Goal: Task Accomplishment & Management: Use online tool/utility

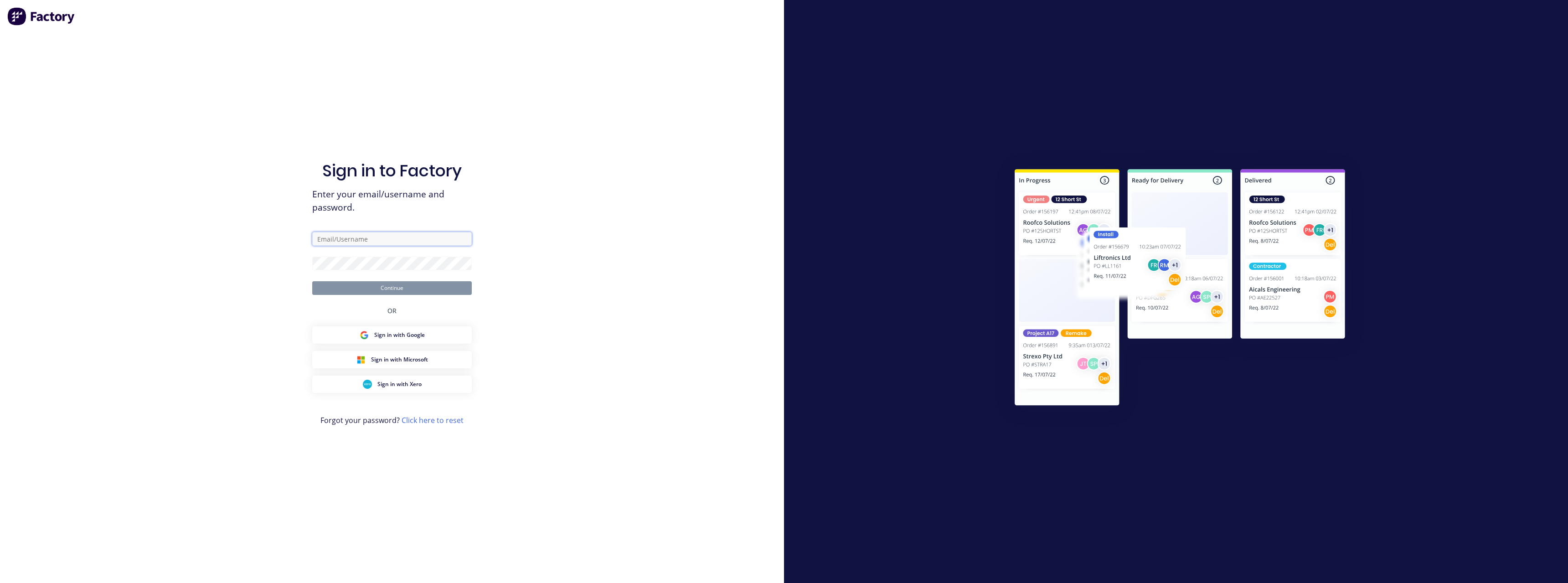
type input "[PERSON_NAME][EMAIL_ADDRESS][DOMAIN_NAME]"
click at [330, 290] on button "Continue" at bounding box center [392, 288] width 160 height 14
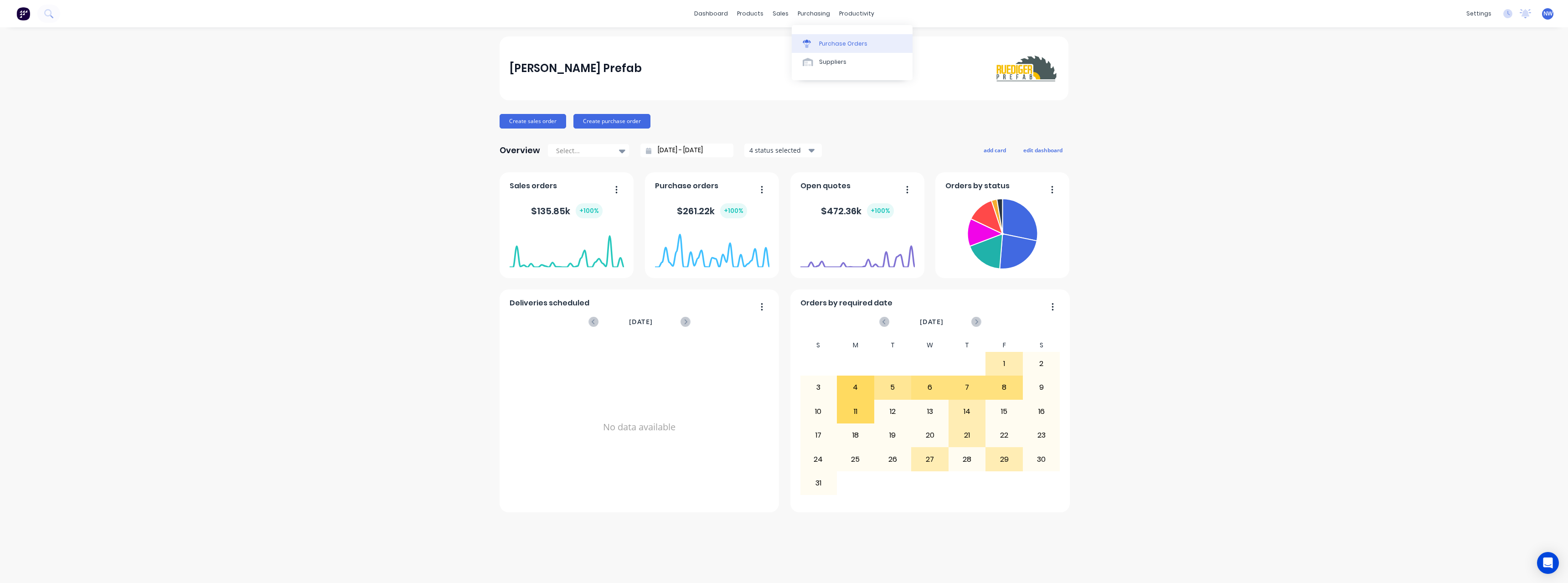
click at [826, 45] on div "Purchase Orders" at bounding box center [843, 44] width 48 height 8
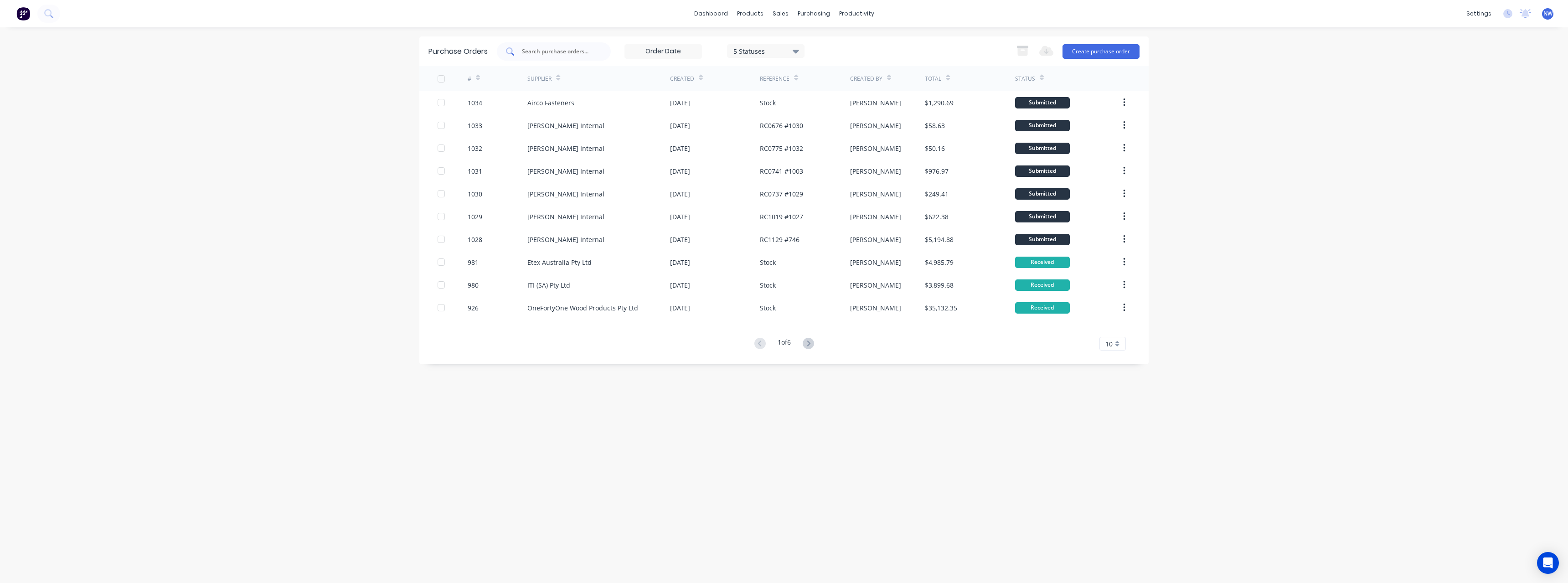
click at [557, 53] on input "text" at bounding box center [558, 51] width 76 height 9
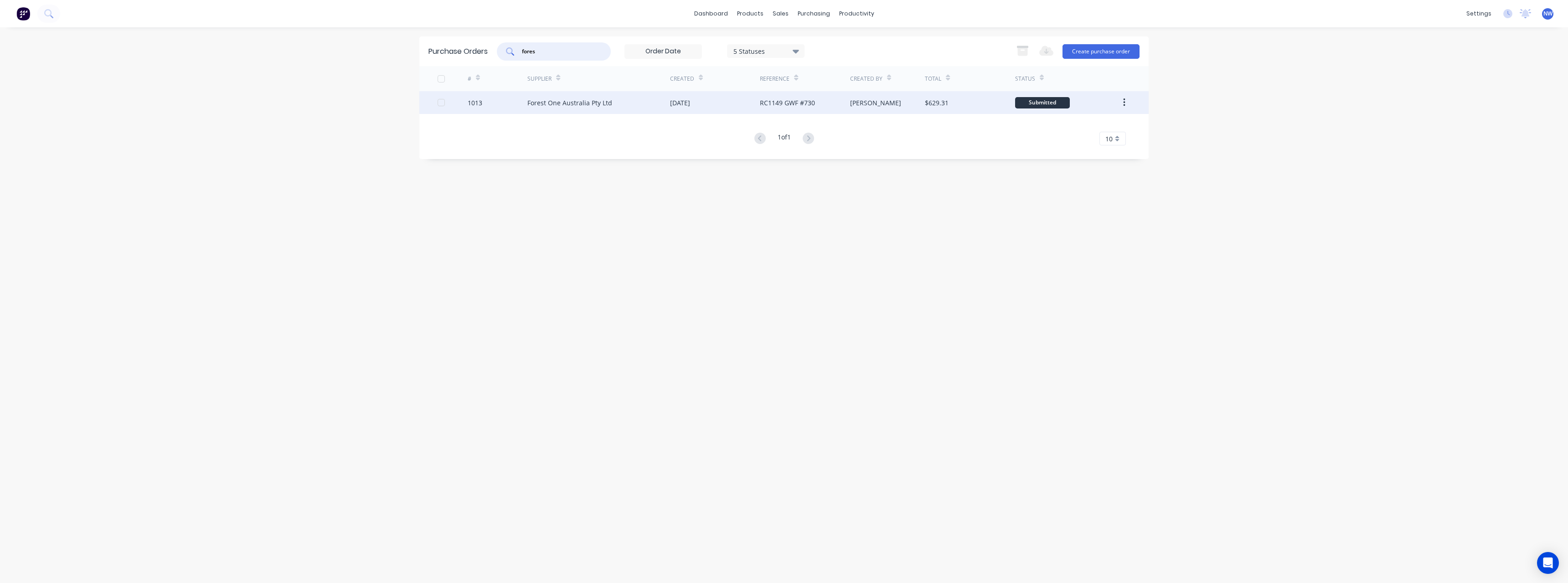
type input "fores"
click at [603, 109] on div "Forest One Australia Pty Ltd" at bounding box center [598, 102] width 143 height 23
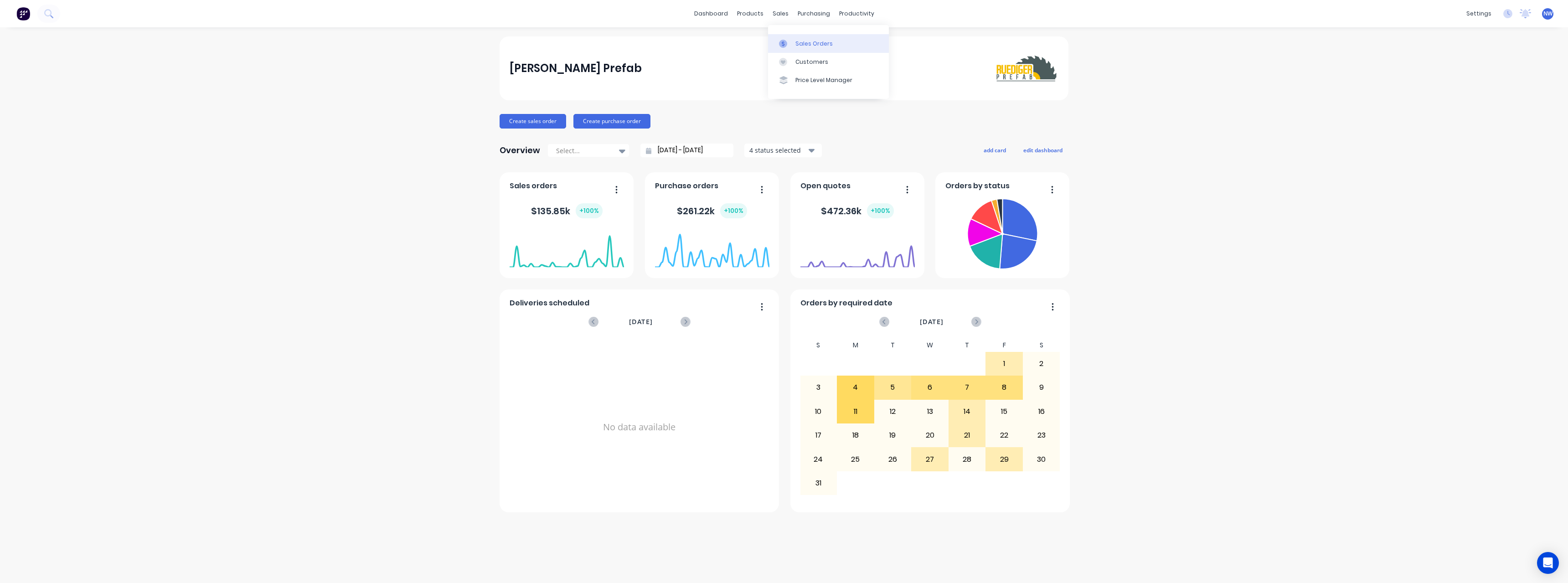
click at [809, 38] on link "Sales Orders" at bounding box center [828, 43] width 121 height 18
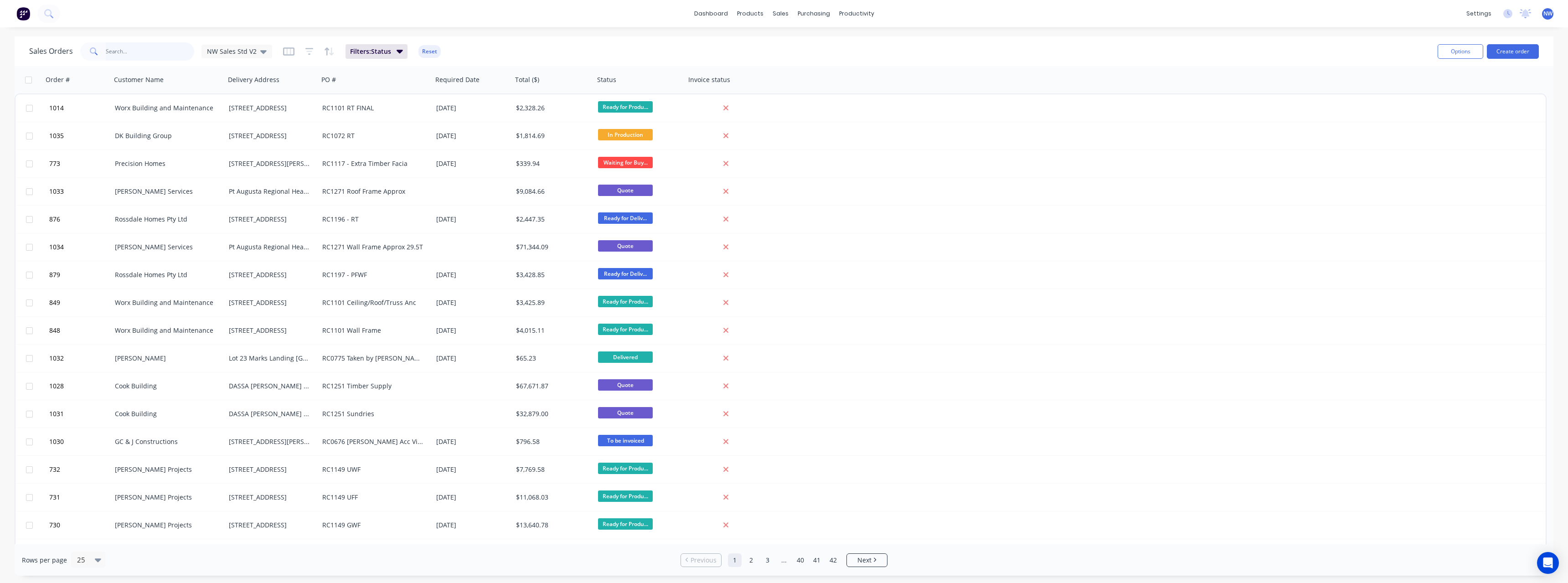
click at [154, 48] on input "text" at bounding box center [150, 51] width 89 height 18
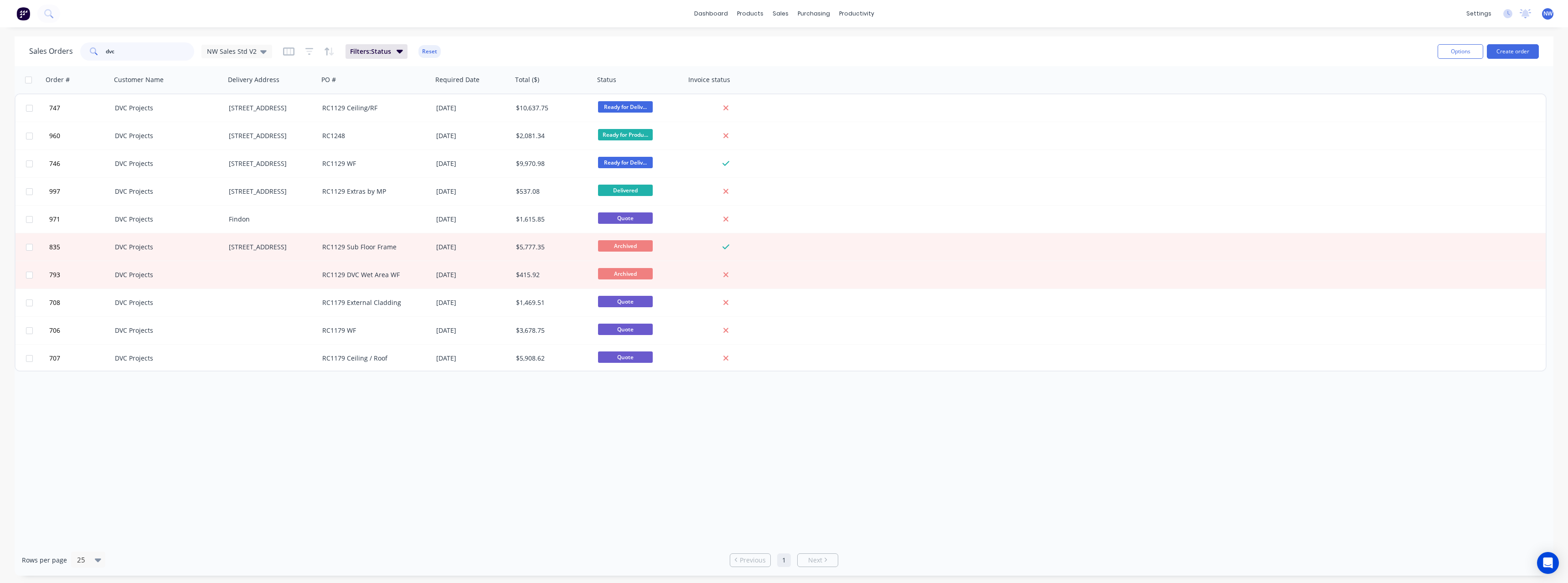
type input "dvc"
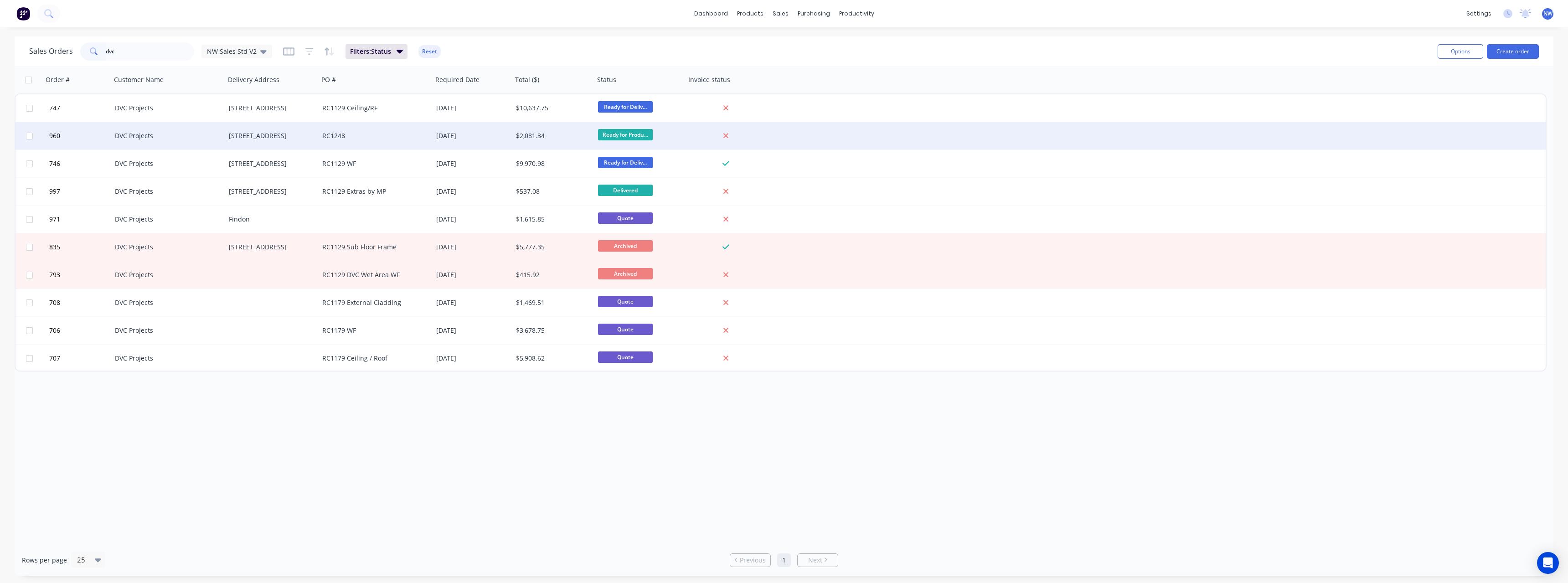
click at [357, 137] on div "RC1248" at bounding box center [373, 135] width 101 height 9
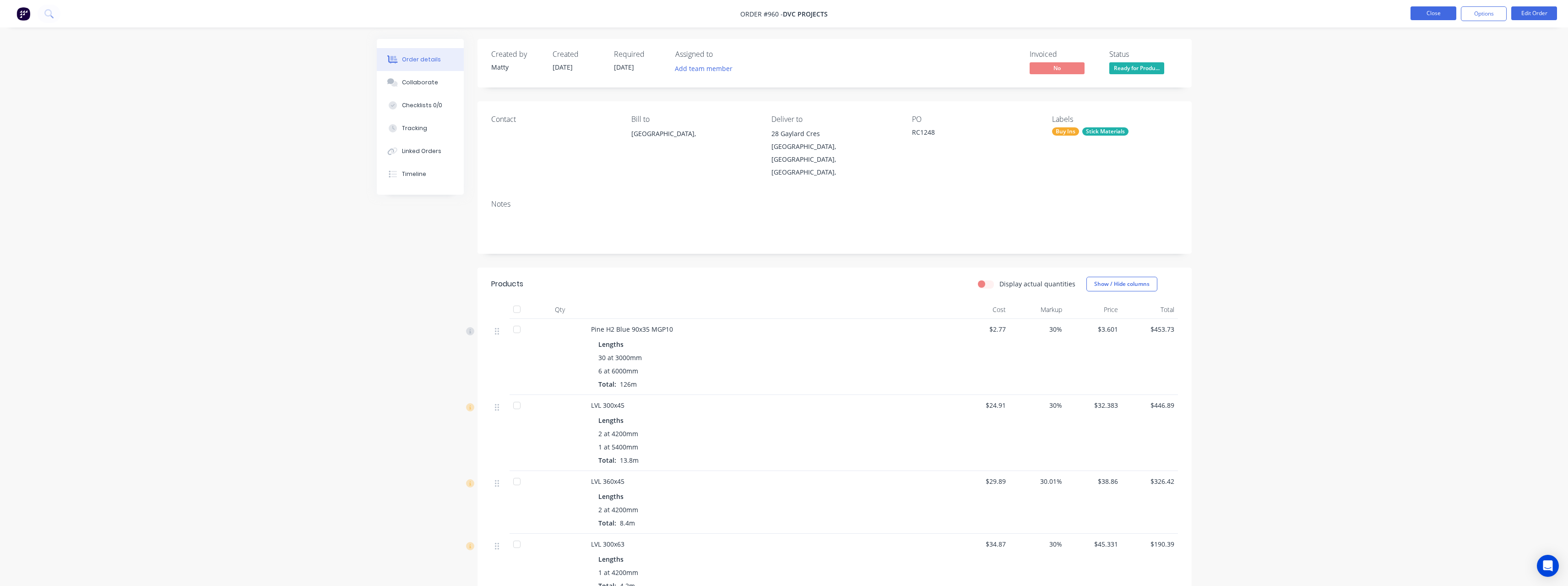
click at [1423, 9] on button "Close" at bounding box center [1433, 13] width 46 height 14
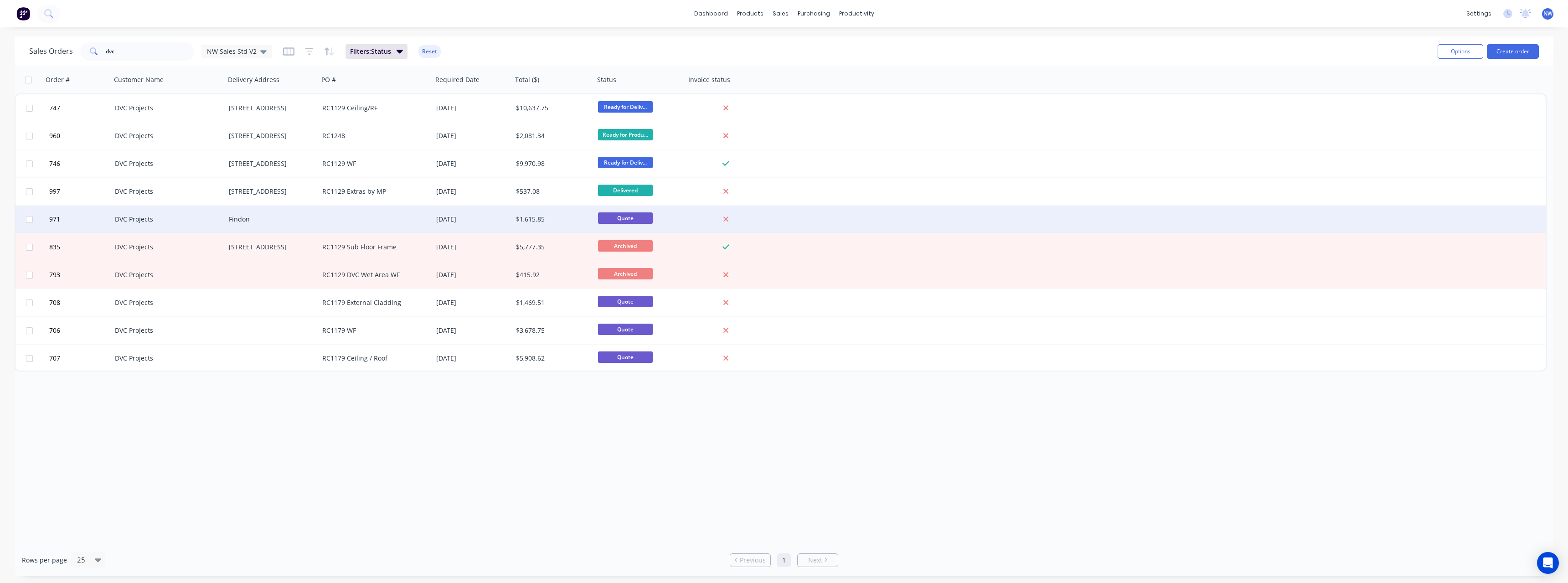
click at [324, 220] on div at bounding box center [375, 219] width 114 height 27
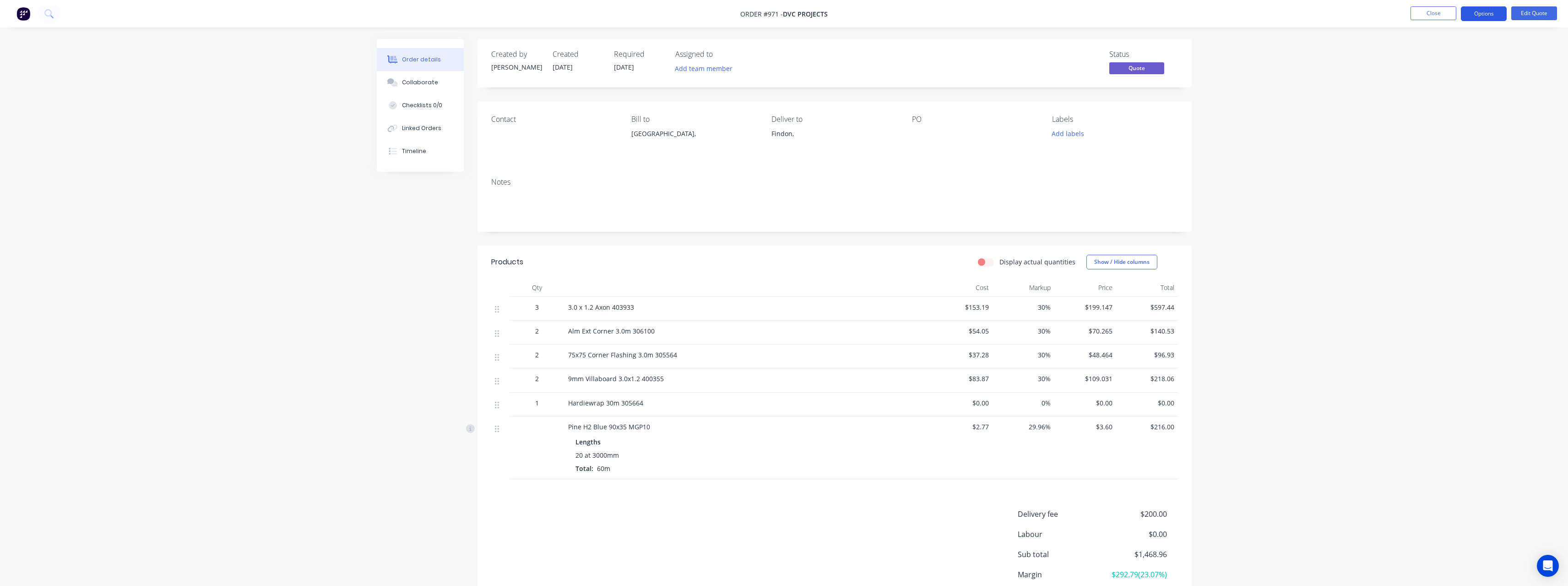
click at [1499, 17] on button "Options" at bounding box center [1483, 13] width 46 height 14
click at [1292, 104] on div "Order details Collaborate Checklists 0/0 Linked Orders Timeline Order details C…" at bounding box center [784, 331] width 1568 height 662
click at [1476, 19] on button "Options" at bounding box center [1483, 13] width 46 height 14
click at [1283, 151] on div "Order details Collaborate Checklists 0/0 Linked Orders Timeline Order details C…" at bounding box center [784, 331] width 1568 height 662
click at [1424, 15] on button "Close" at bounding box center [1433, 13] width 46 height 14
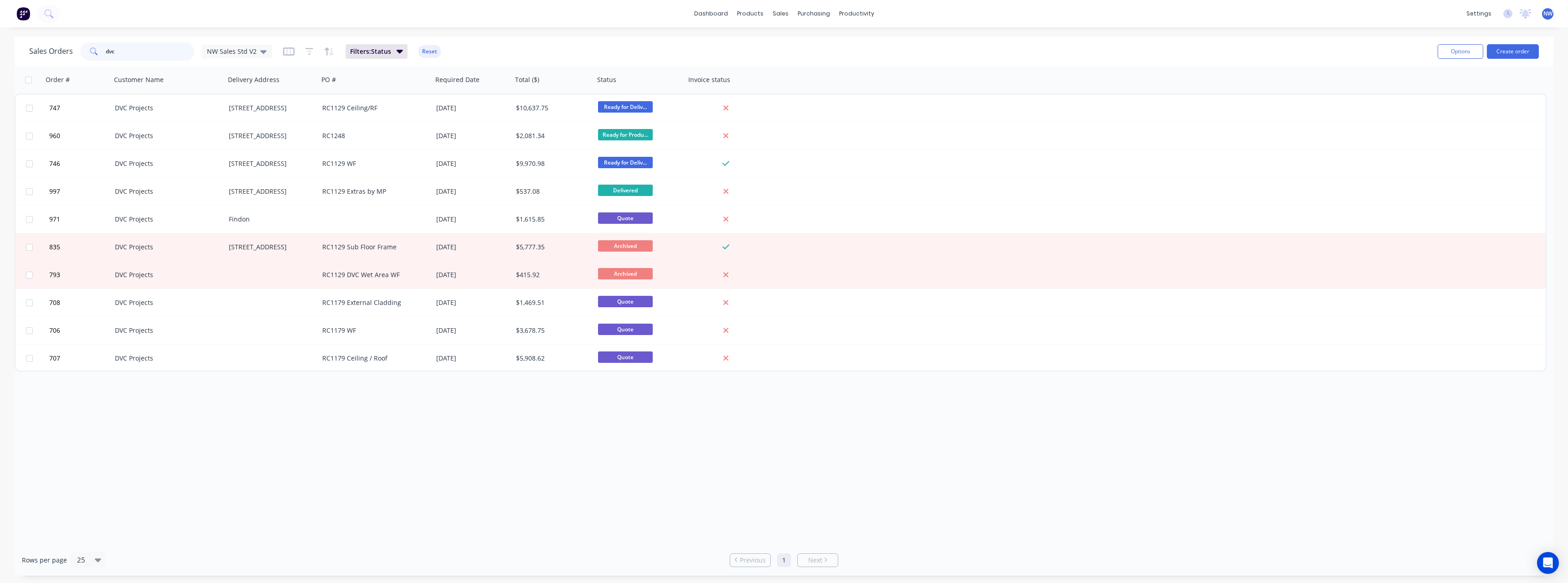
drag, startPoint x: 117, startPoint y: 51, endPoint x: 90, endPoint y: 54, distance: 27.2
click at [90, 54] on div "dvc" at bounding box center [137, 51] width 114 height 18
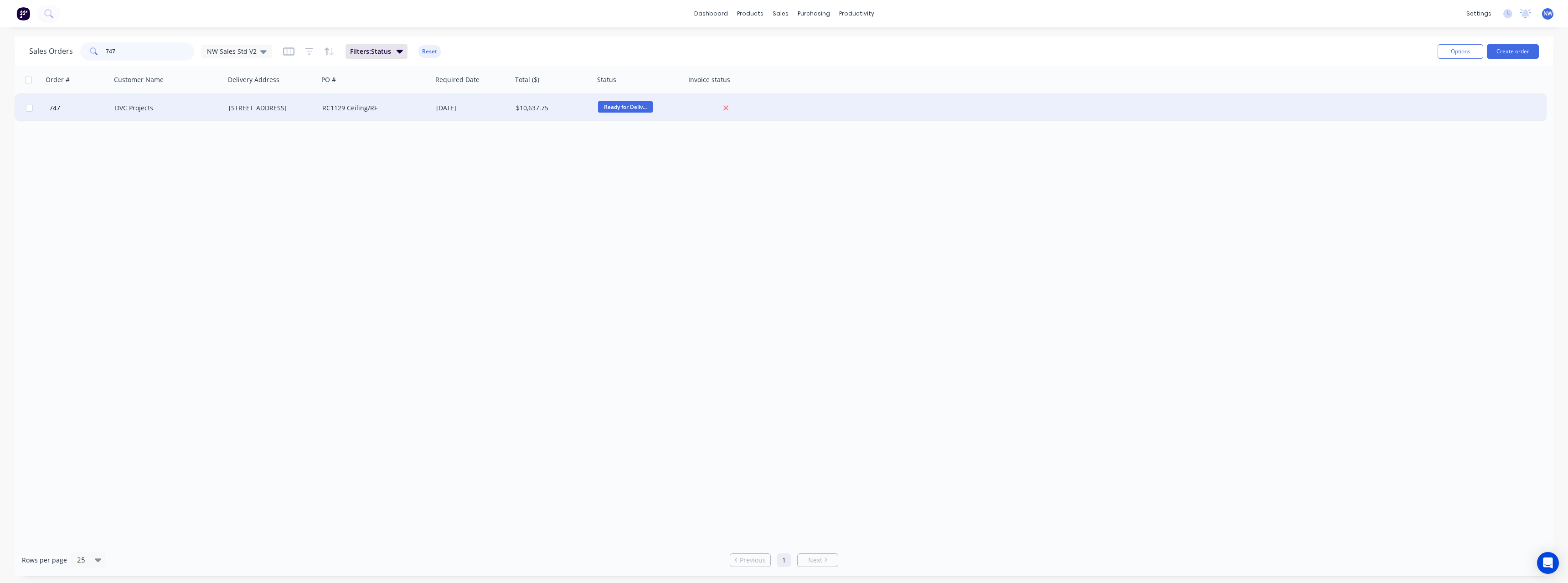
type input "747"
click at [218, 111] on div "DVC Projects" at bounding box center [168, 108] width 106 height 9
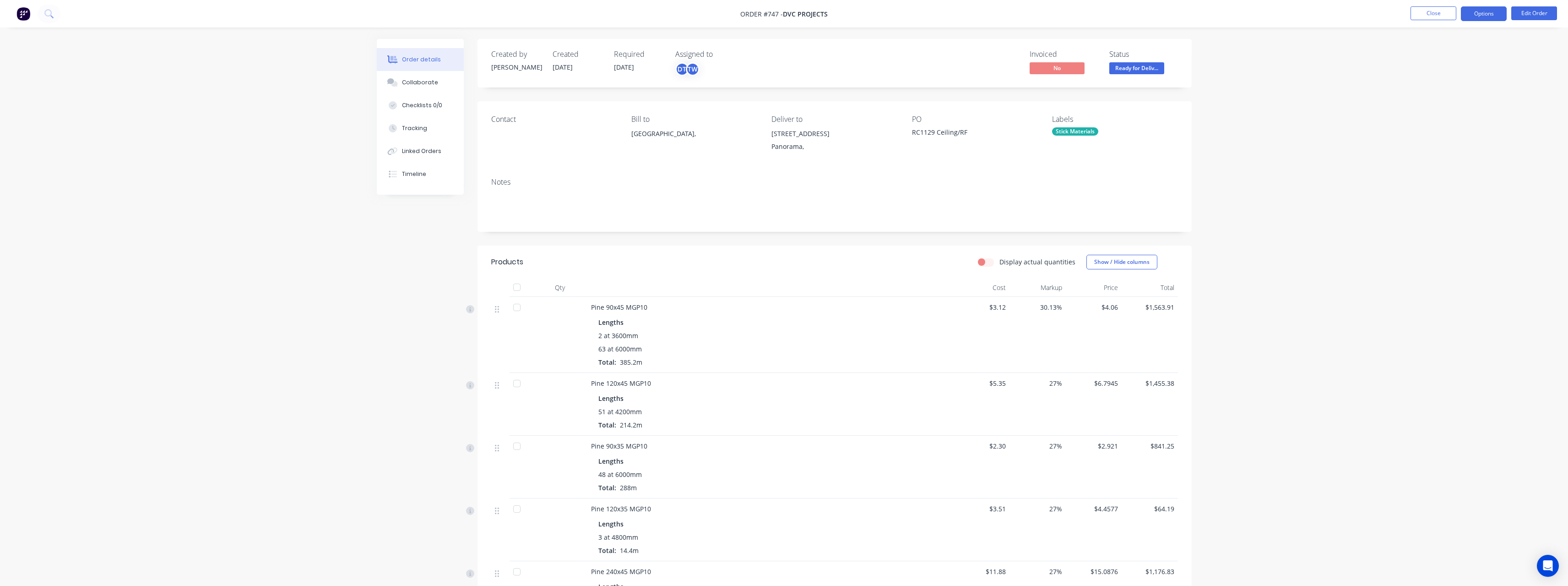
click at [1477, 19] on button "Options" at bounding box center [1483, 13] width 46 height 14
click at [1455, 162] on div "Purchase Products" at bounding box center [1456, 165] width 84 height 13
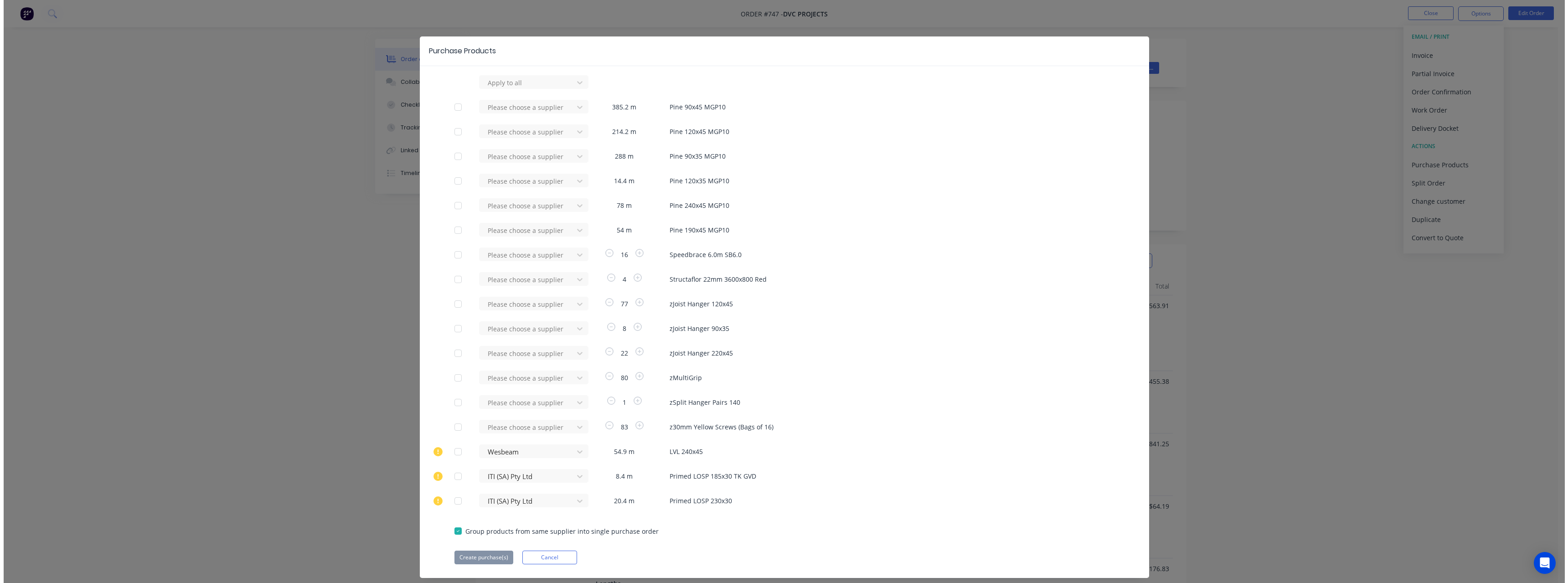
scroll to position [21, 0]
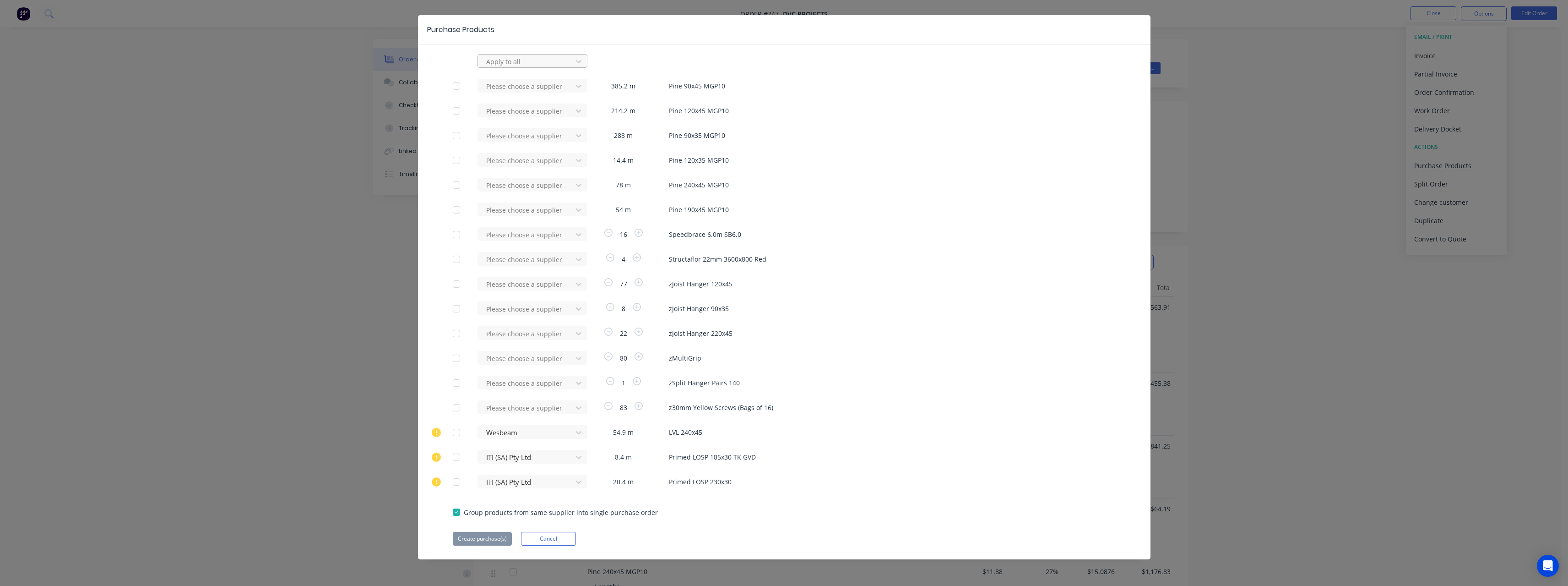
click at [527, 60] on div at bounding box center [527, 61] width 82 height 12
type input "rue"
click at [522, 116] on div "[PERSON_NAME] Internal" at bounding box center [532, 115] width 110 height 17
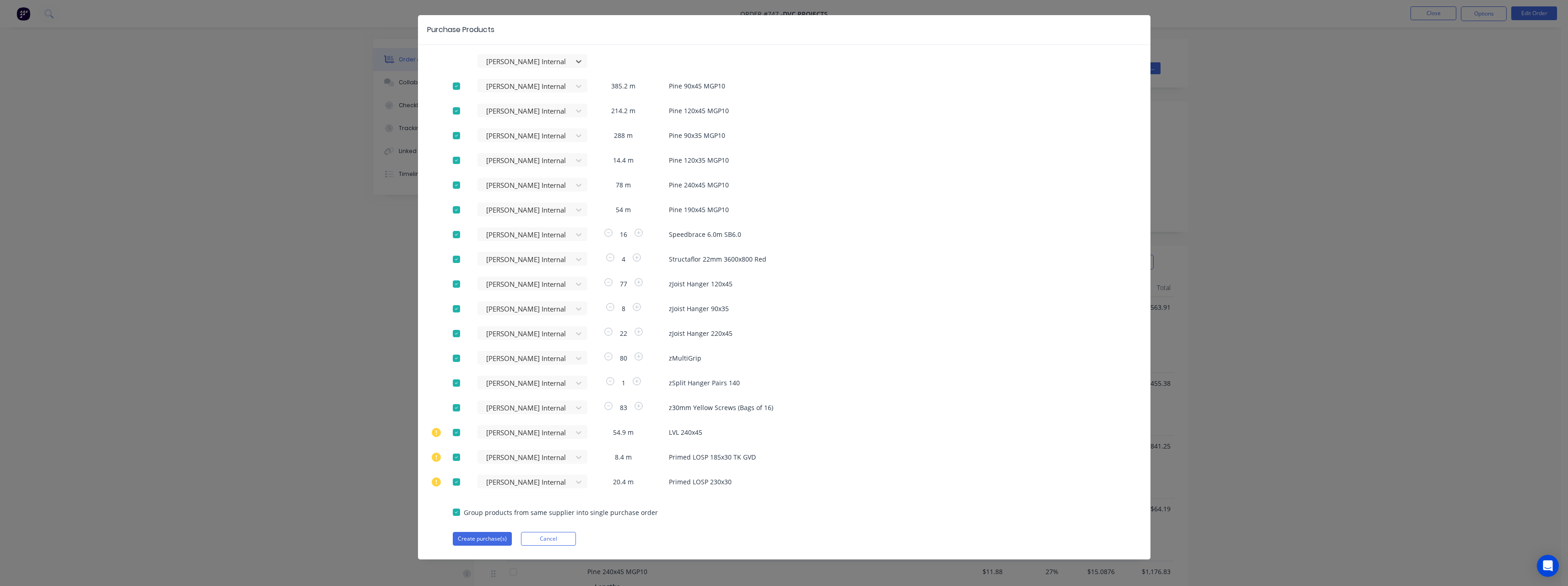
click at [454, 430] on div at bounding box center [456, 432] width 19 height 19
click at [453, 456] on div at bounding box center [456, 457] width 19 height 19
drag, startPoint x: 452, startPoint y: 480, endPoint x: 450, endPoint y: 488, distance: 8.2
click at [453, 480] on div at bounding box center [456, 482] width 19 height 19
click at [474, 535] on button "Create purchase(s)" at bounding box center [482, 539] width 59 height 14
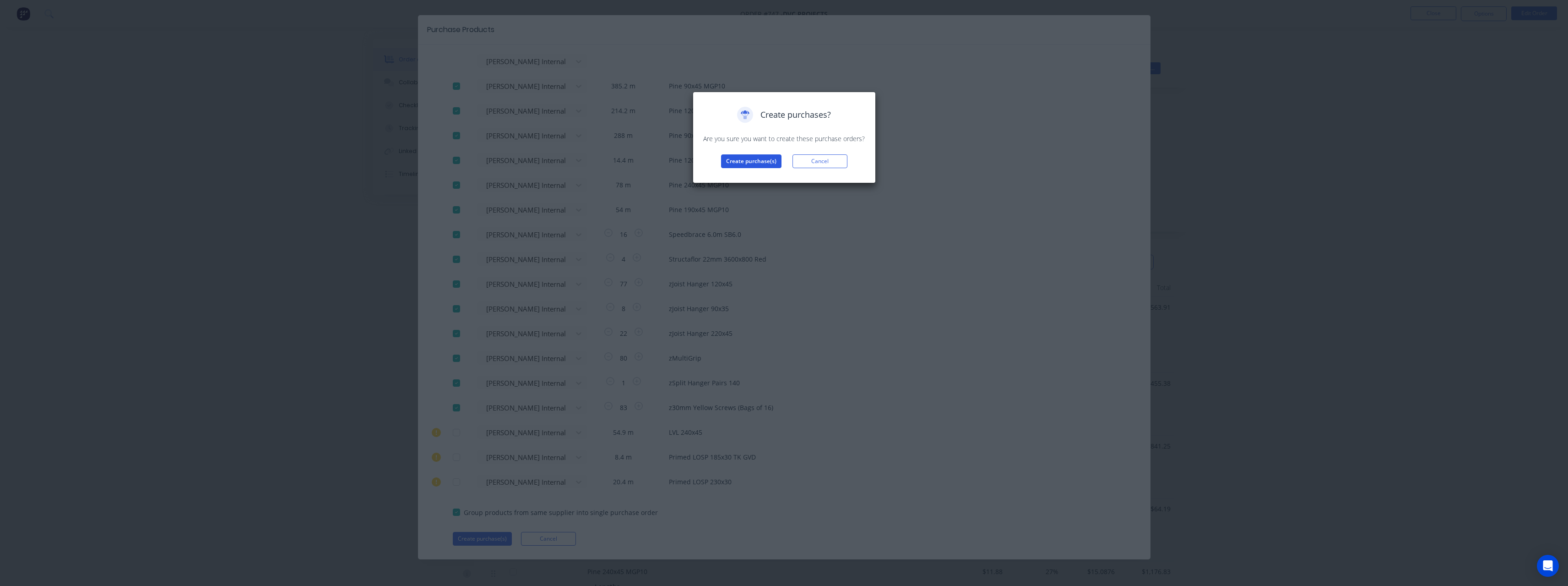
click at [758, 155] on button "Create purchase(s)" at bounding box center [751, 161] width 60 height 14
click at [757, 180] on button "View purchase(s)" at bounding box center [751, 176] width 55 height 14
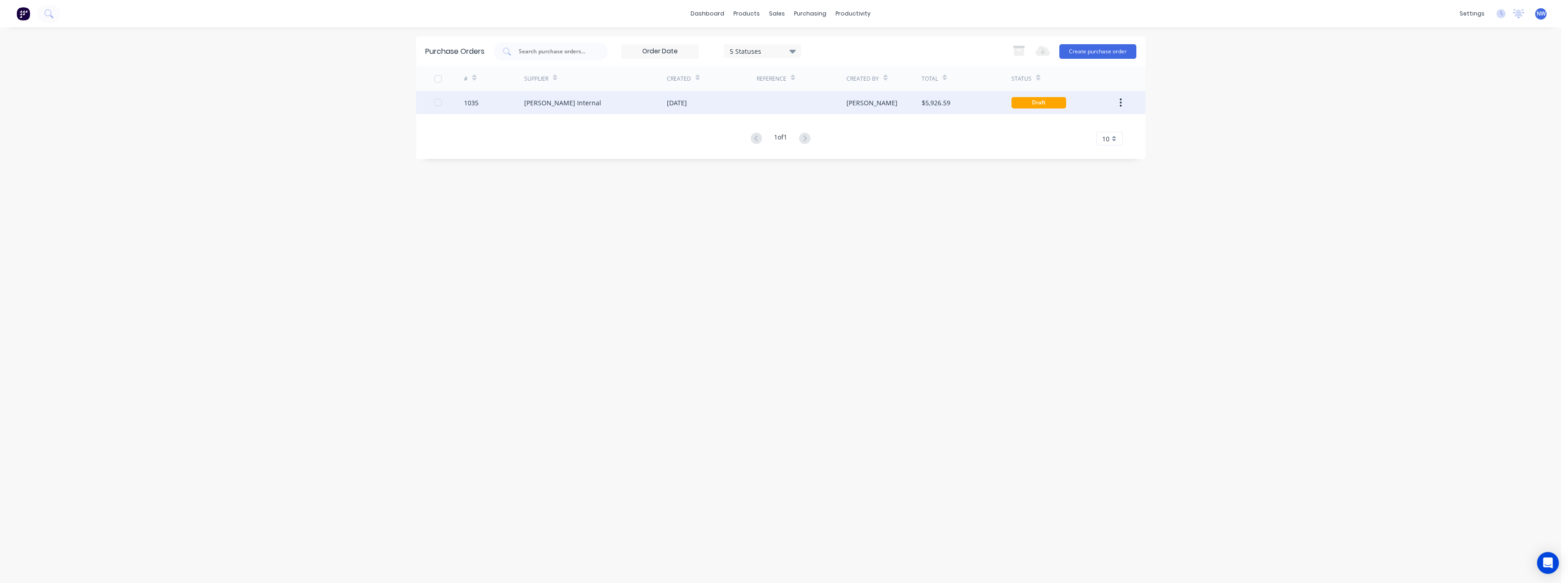
click at [728, 106] on div "12 Aug 2025" at bounding box center [712, 102] width 90 height 23
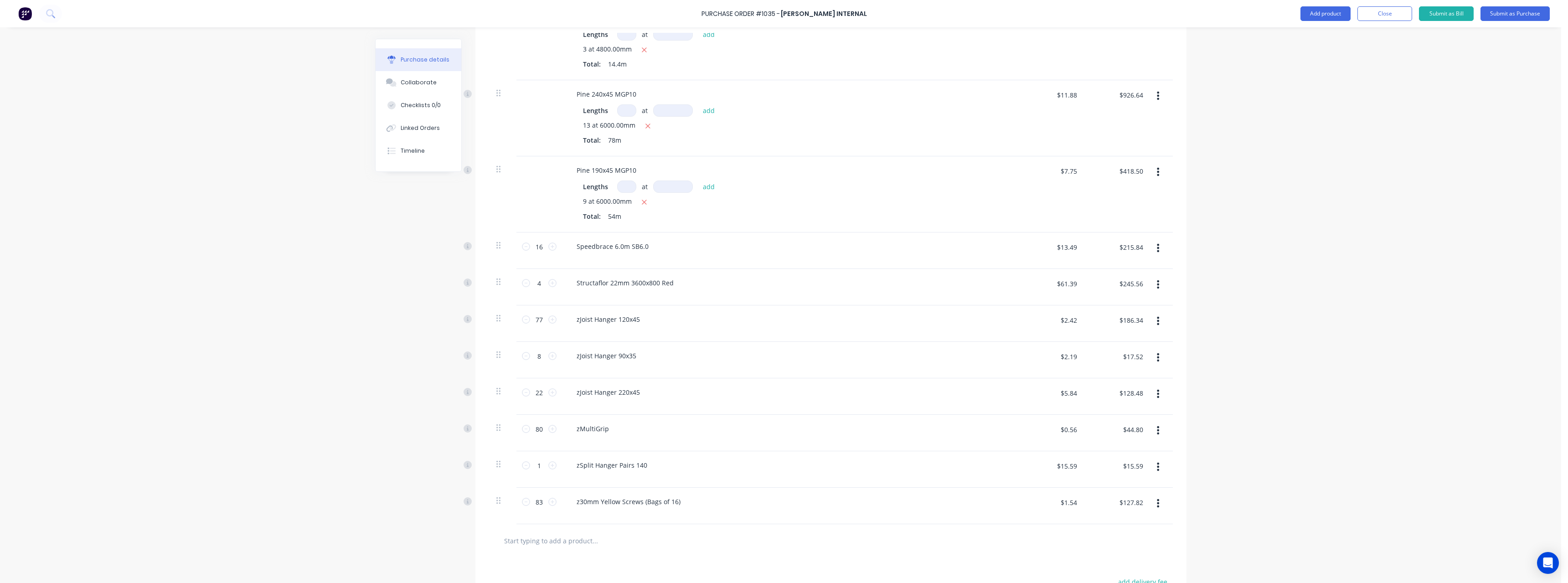
scroll to position [547, 0]
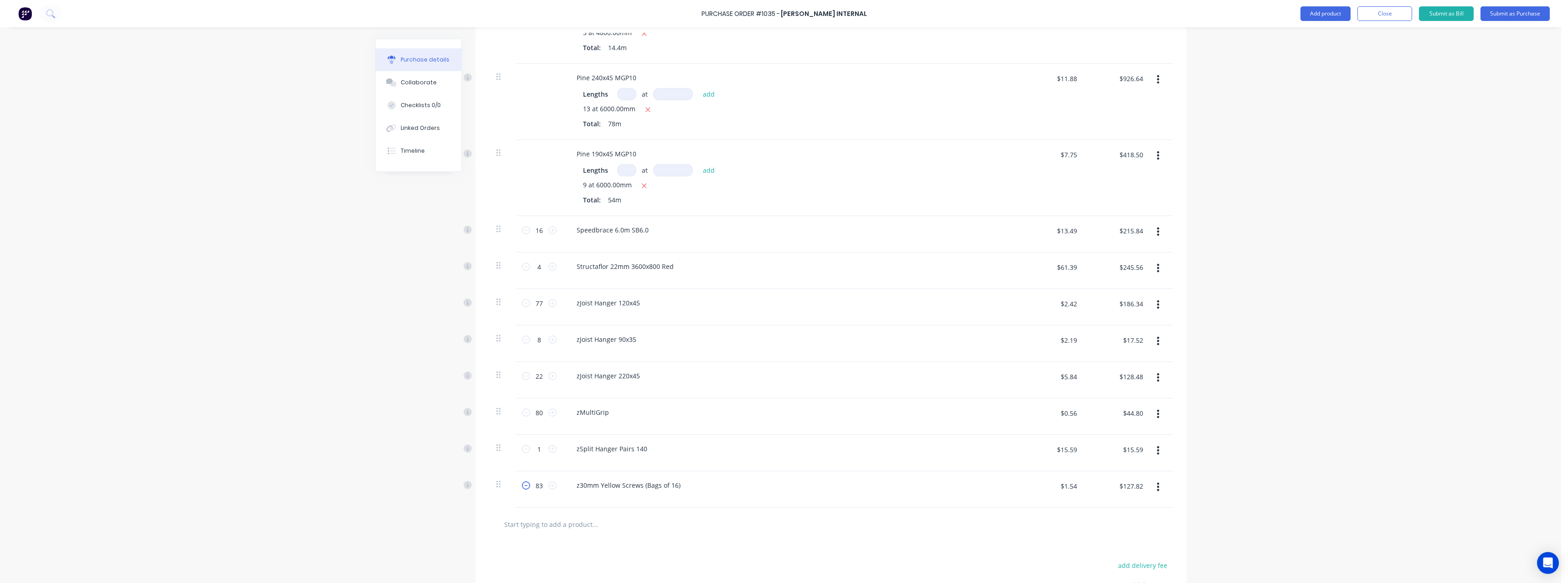
click at [524, 485] on icon at bounding box center [526, 485] width 8 height 8
type input "82"
type input "$126.28"
click at [524, 485] on icon at bounding box center [526, 485] width 8 height 8
type input "81"
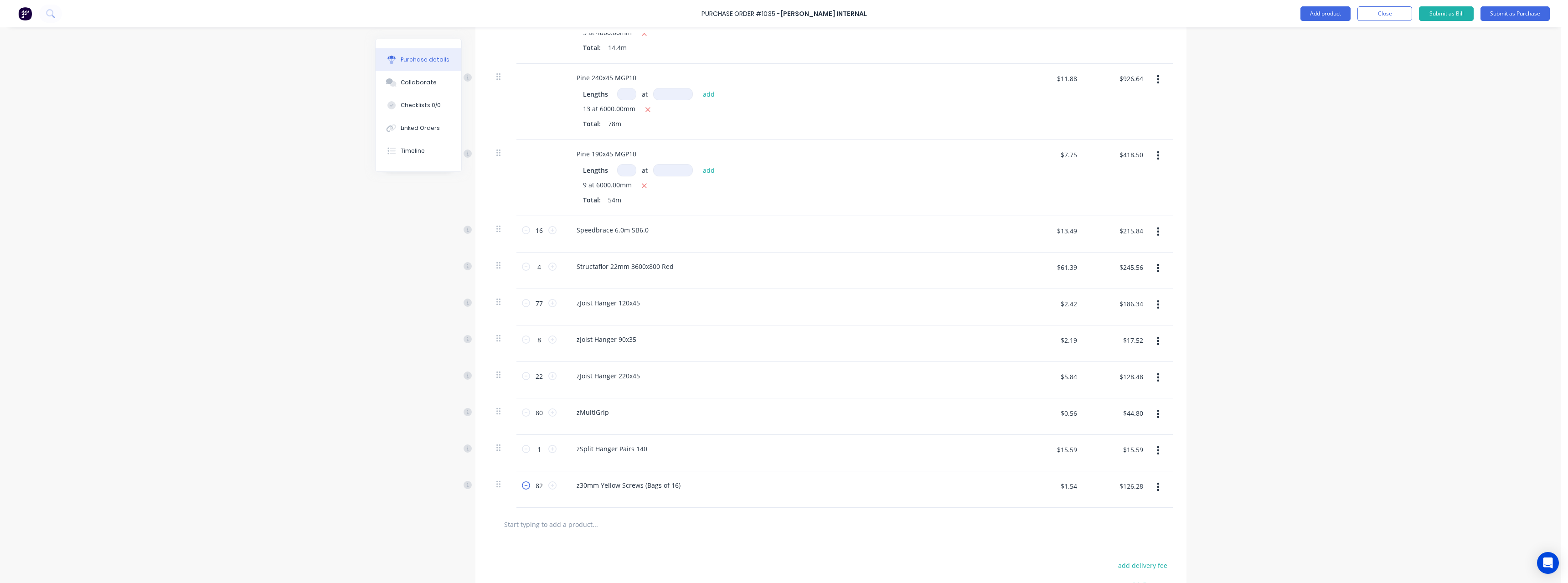
type input "$124.74"
click at [524, 485] on icon at bounding box center [526, 485] width 8 height 8
type input "80"
type input "$123.20"
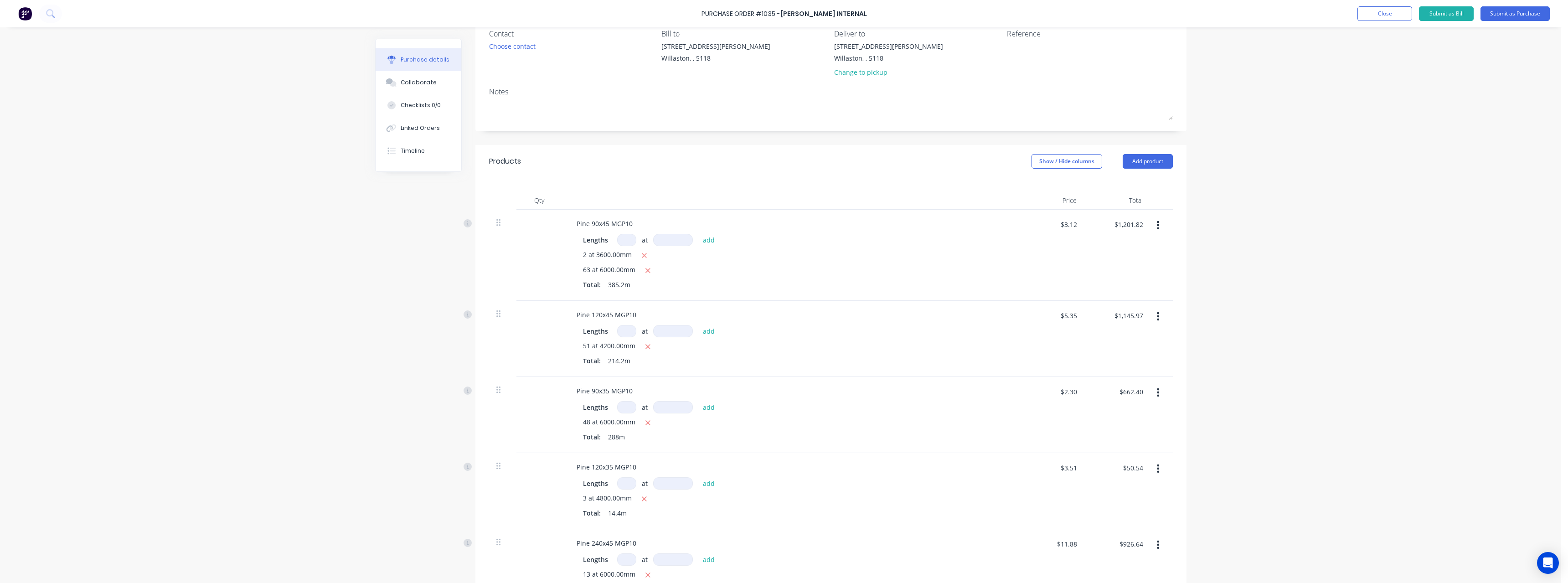
scroll to position [0, 0]
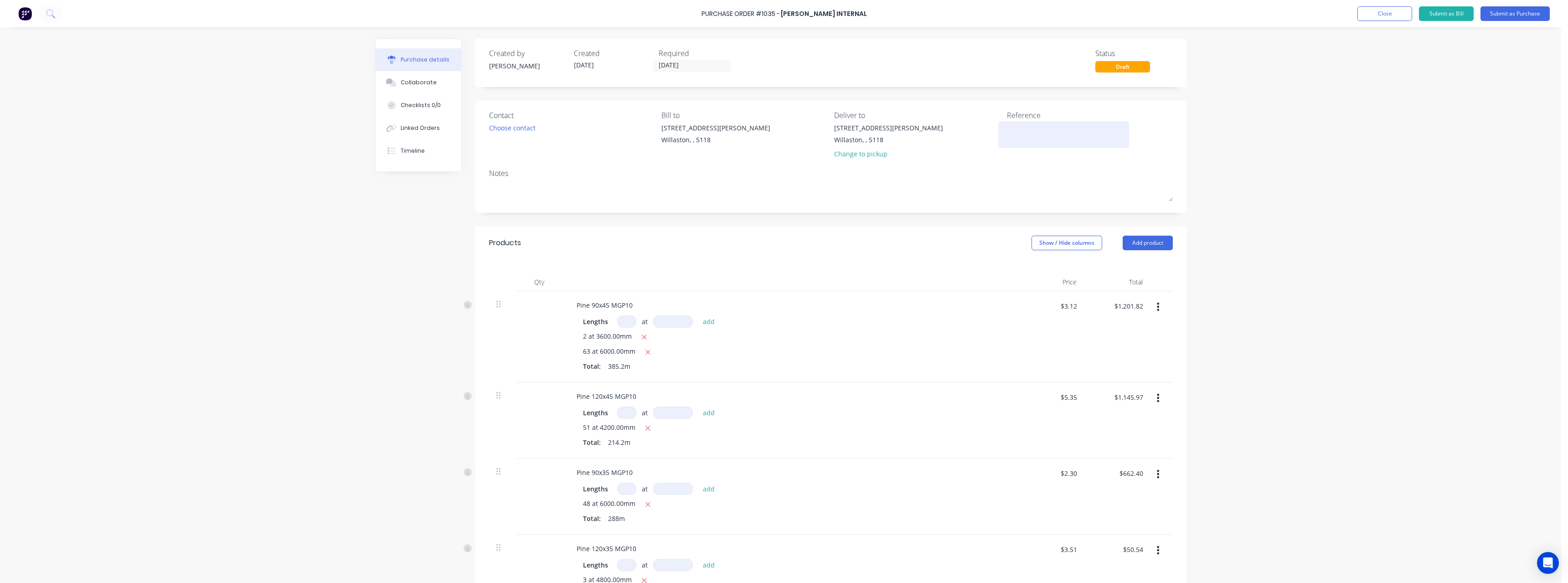
click at [1012, 131] on textarea at bounding box center [1064, 133] width 114 height 20
type textarea "RC1129"
type textarea "x"
type textarea "RC1129 #"
type textarea "x"
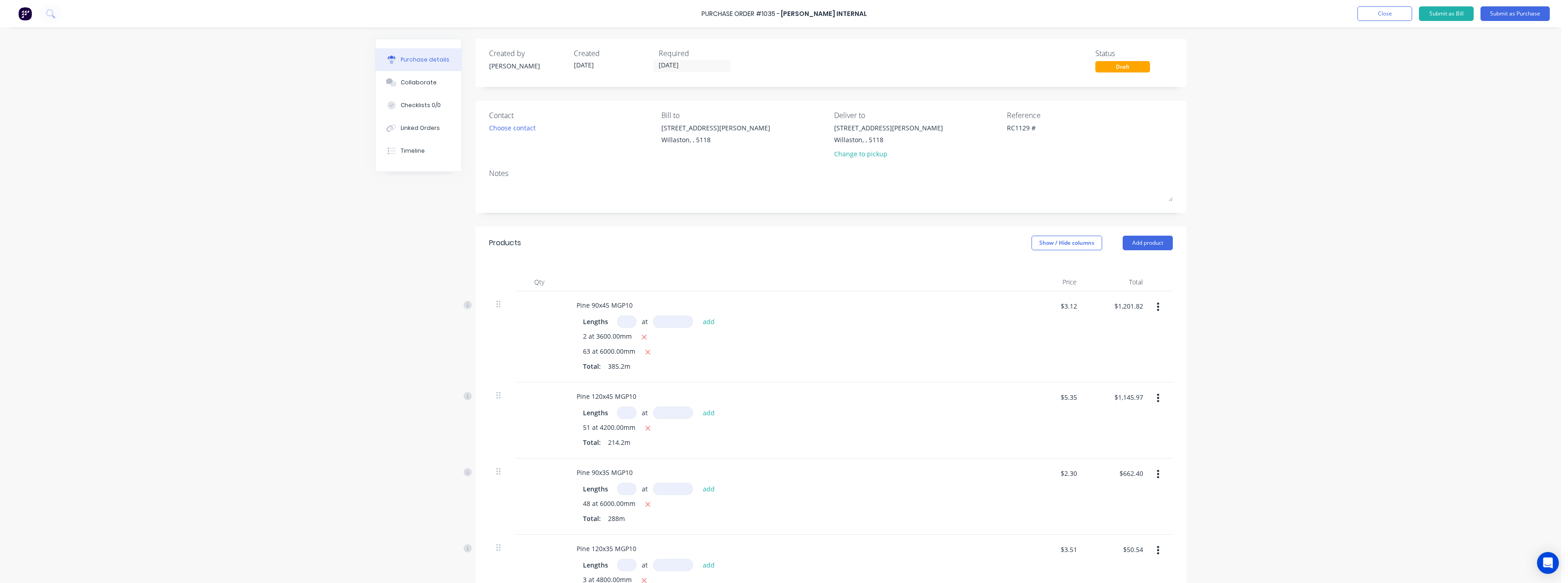
type textarea "RC1129 #7"
type textarea "x"
type textarea "RC1129 #74"
type textarea "x"
type textarea "RC1129 #747"
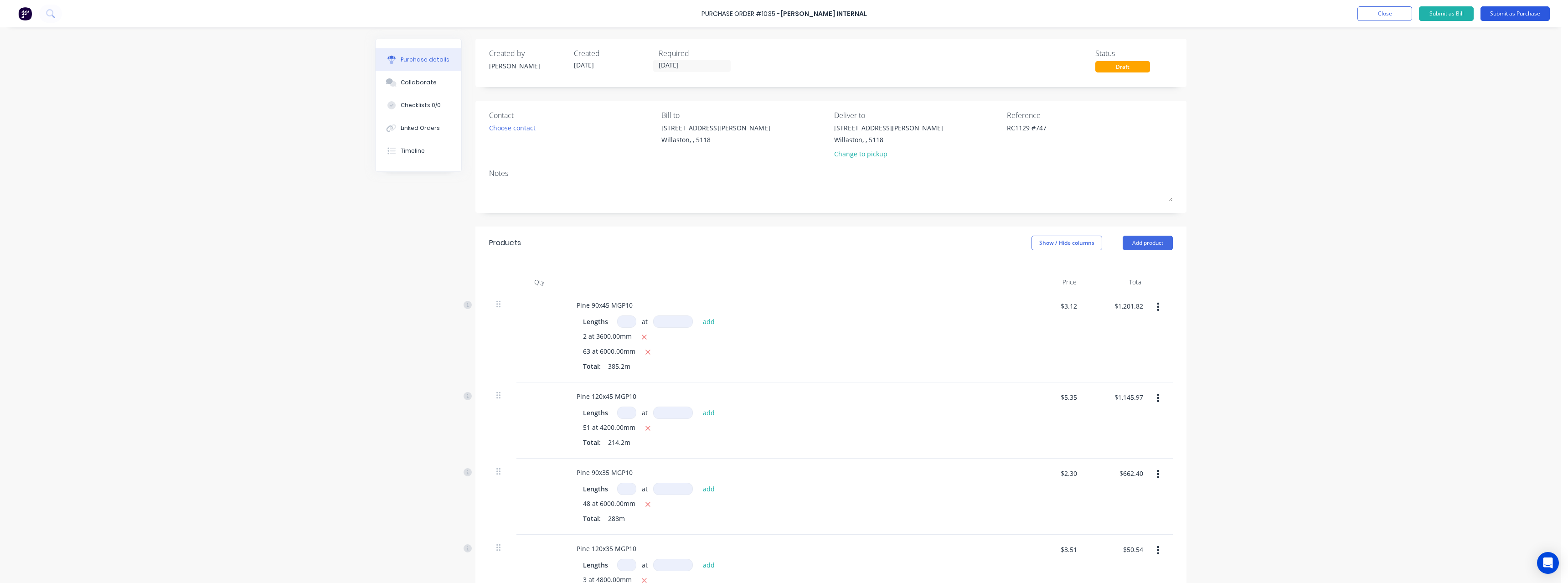
type textarea "x"
type textarea "RC1129 #747"
click at [1506, 14] on button "Submit as Purchase" at bounding box center [1514, 13] width 69 height 14
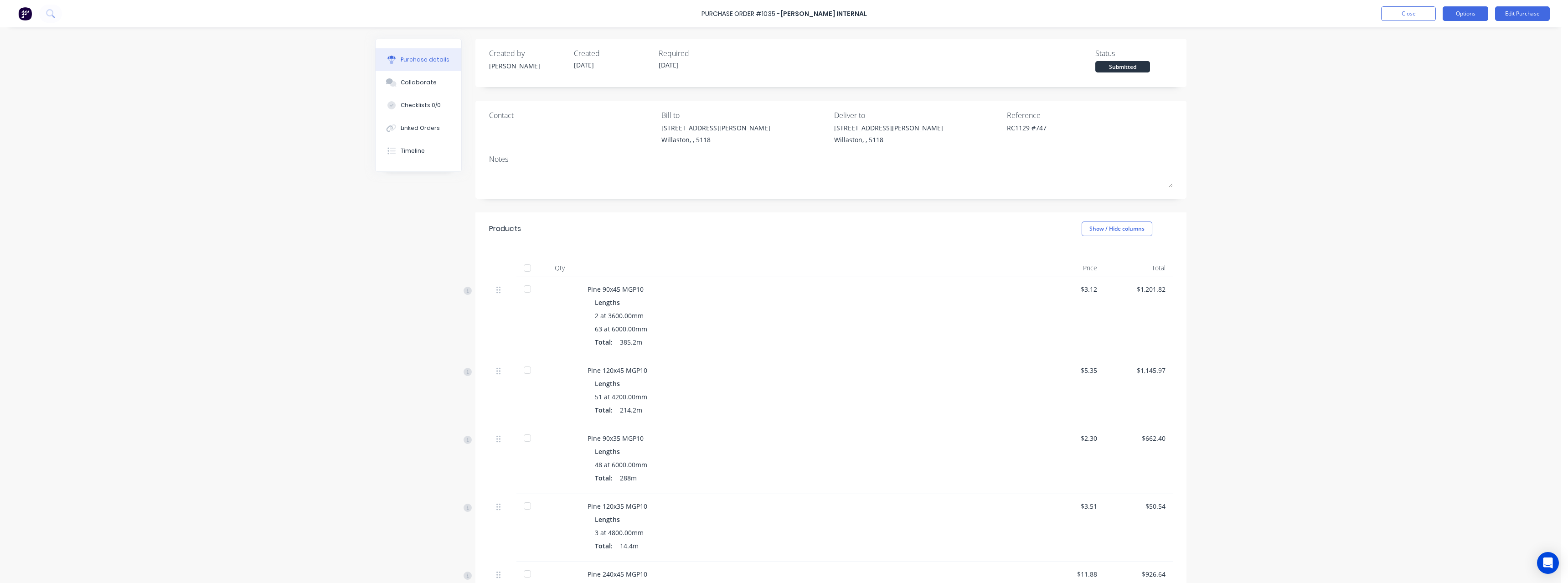
click at [1460, 12] on button "Options" at bounding box center [1465, 13] width 46 height 14
click at [1457, 42] on div "Print / Email" at bounding box center [1444, 37] width 70 height 13
click at [1446, 53] on div "With pricing" at bounding box center [1444, 55] width 70 height 13
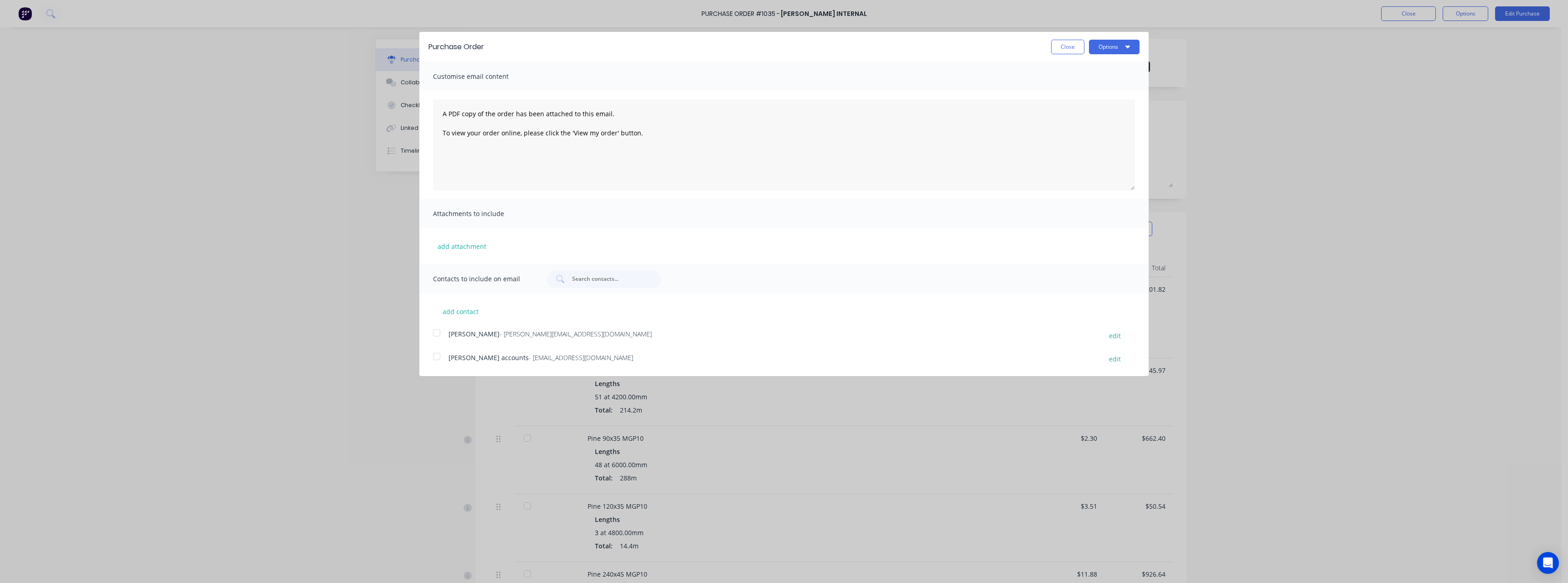
click at [561, 357] on span "- accounts@rcpl.com.au" at bounding box center [580, 357] width 104 height 9
click at [1099, 47] on button "Options" at bounding box center [1114, 46] width 51 height 14
click at [1098, 85] on div "Email" at bounding box center [1096, 87] width 70 height 13
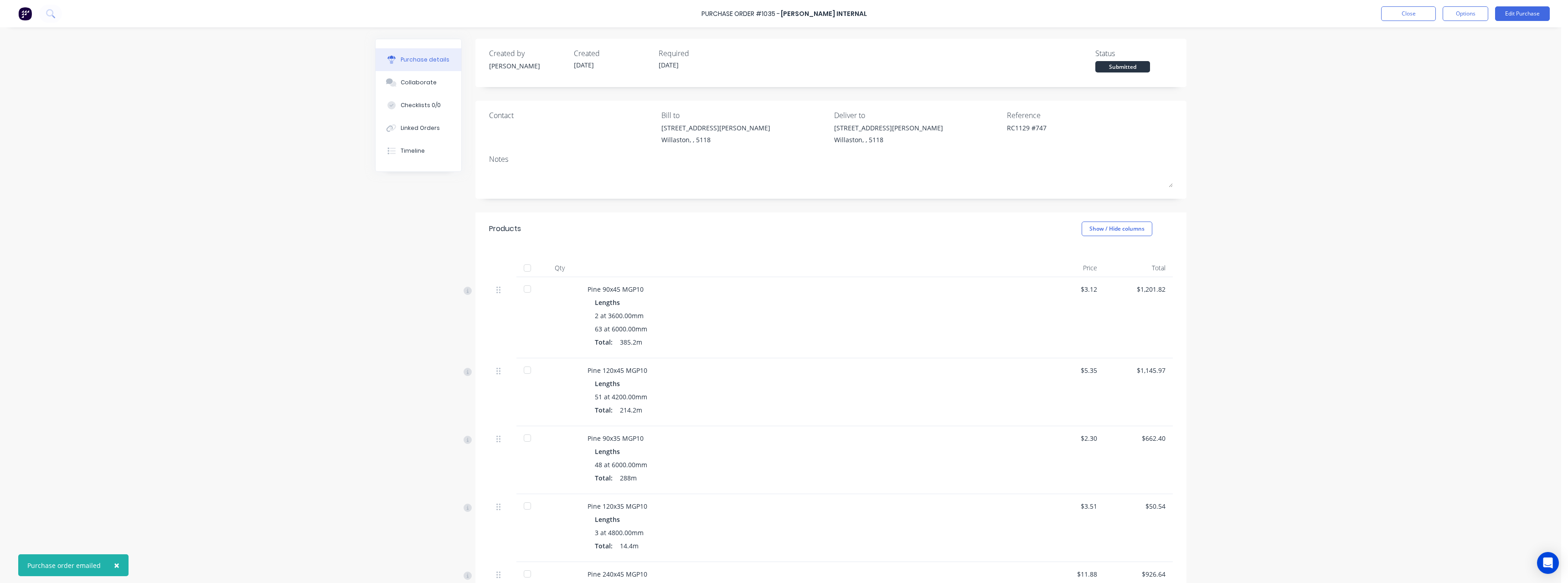
type textarea "x"
click at [1403, 11] on button "Close" at bounding box center [1408, 13] width 55 height 14
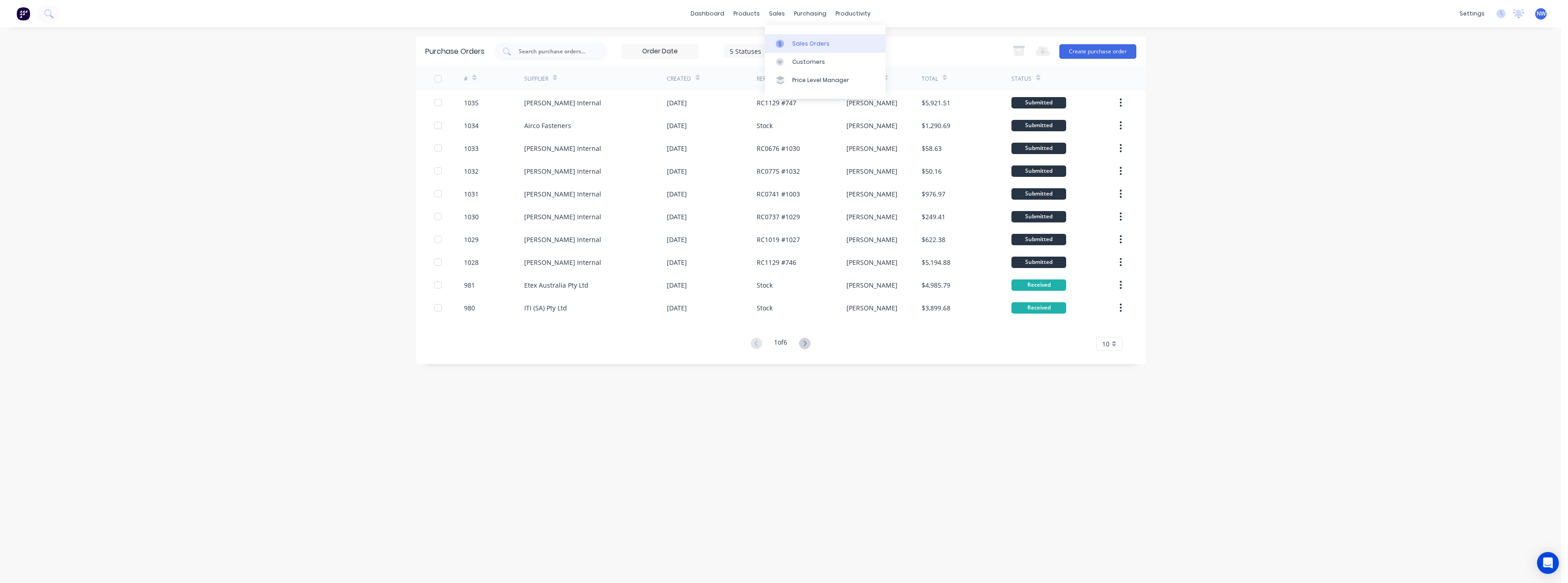
click at [792, 42] on div "Sales Orders" at bounding box center [810, 44] width 38 height 8
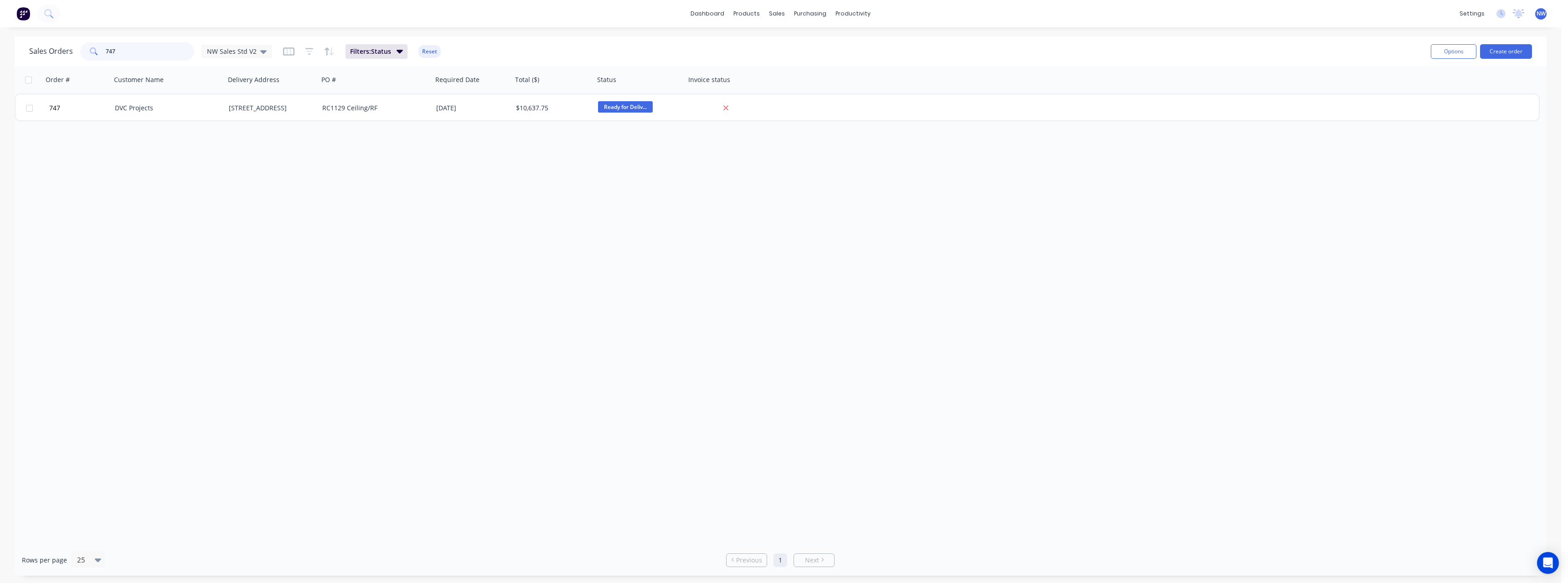
drag, startPoint x: 122, startPoint y: 50, endPoint x: 93, endPoint y: 51, distance: 29.0
click at [93, 51] on div "747" at bounding box center [137, 51] width 114 height 18
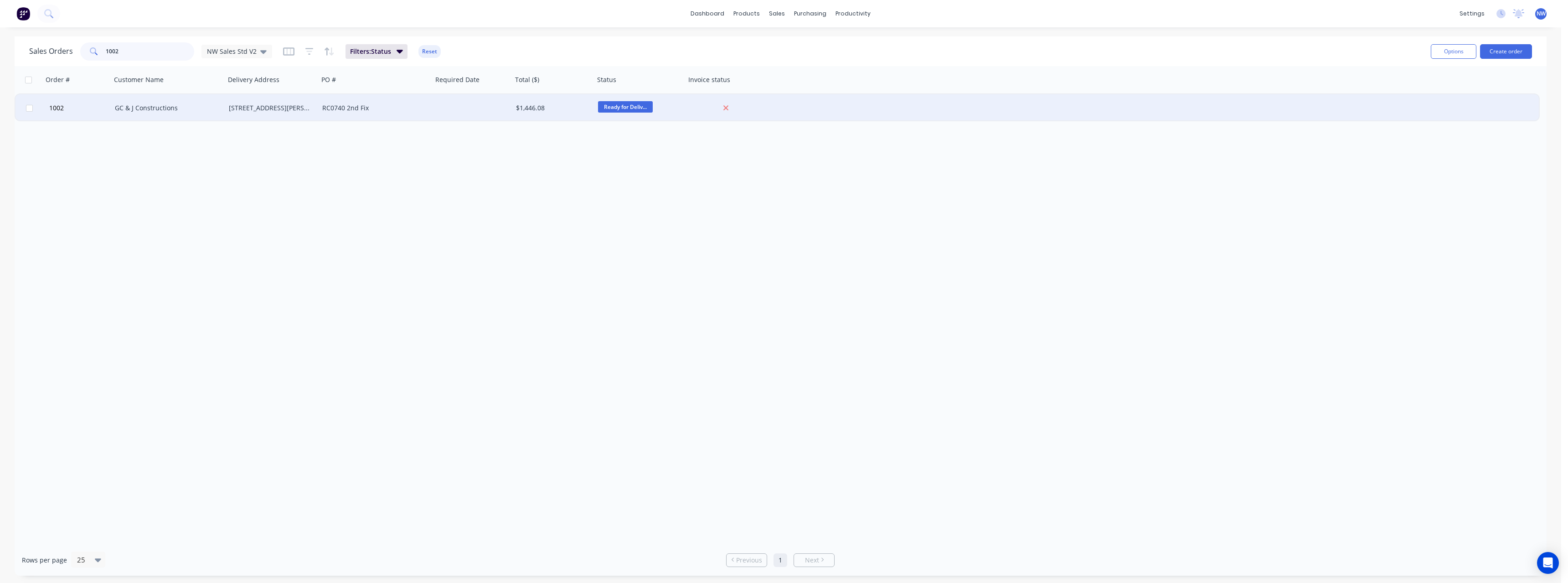
type input "1002"
click at [220, 104] on div "GC & J Constructions" at bounding box center [168, 108] width 106 height 9
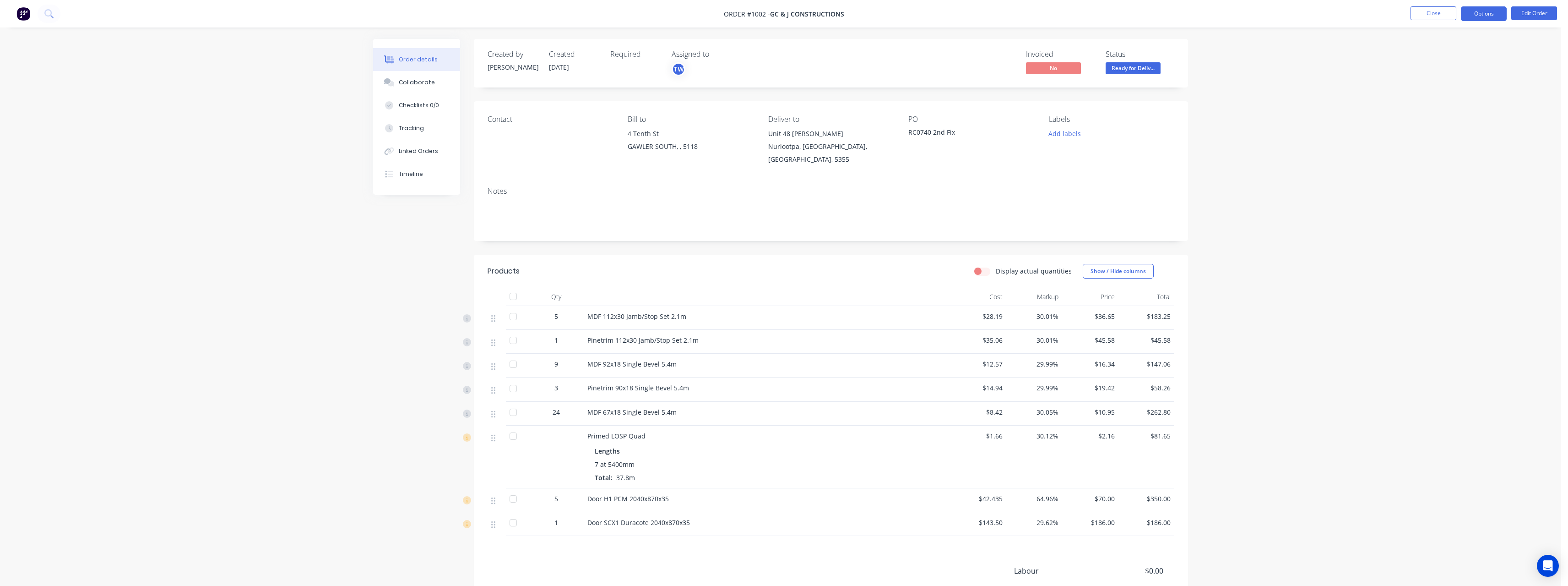
click at [1494, 10] on button "Options" at bounding box center [1483, 13] width 46 height 14
click at [1459, 162] on div "Purchase Products" at bounding box center [1456, 165] width 84 height 13
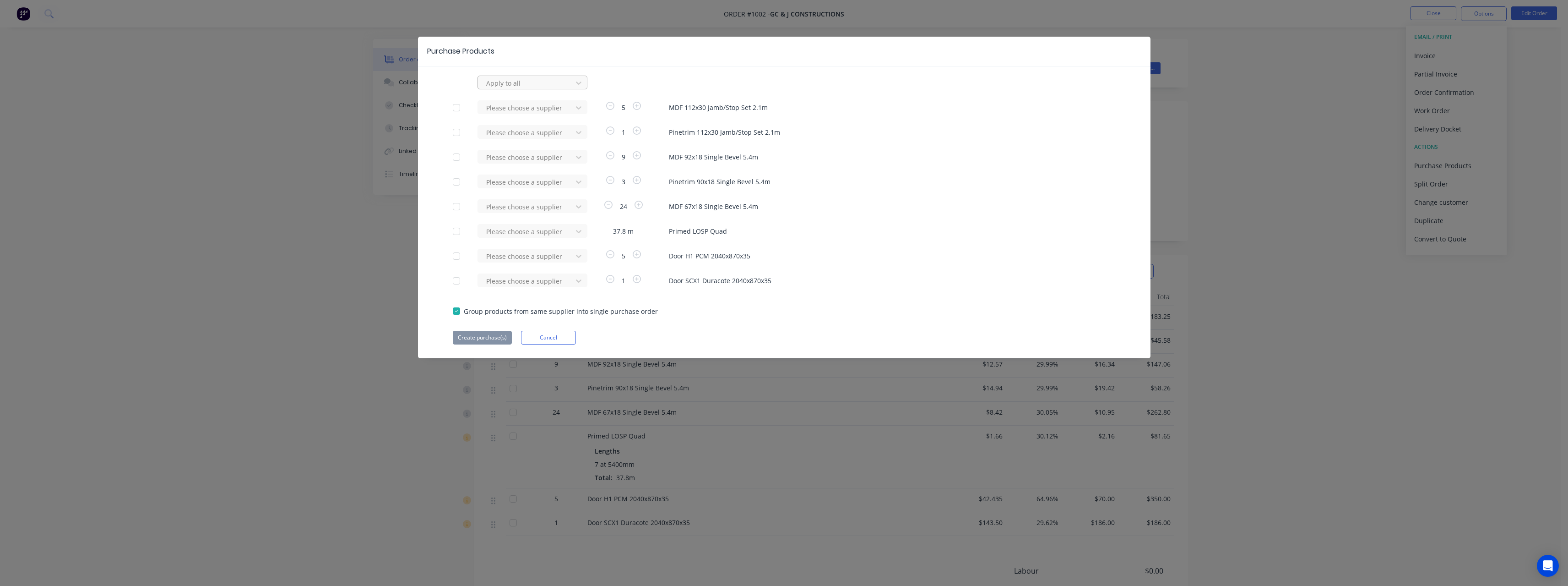
click at [524, 82] on div at bounding box center [527, 83] width 82 height 12
type input "rue"
click at [524, 134] on div "[PERSON_NAME] Internal" at bounding box center [532, 137] width 110 height 17
click at [489, 340] on button "Create purchase(s)" at bounding box center [482, 338] width 59 height 14
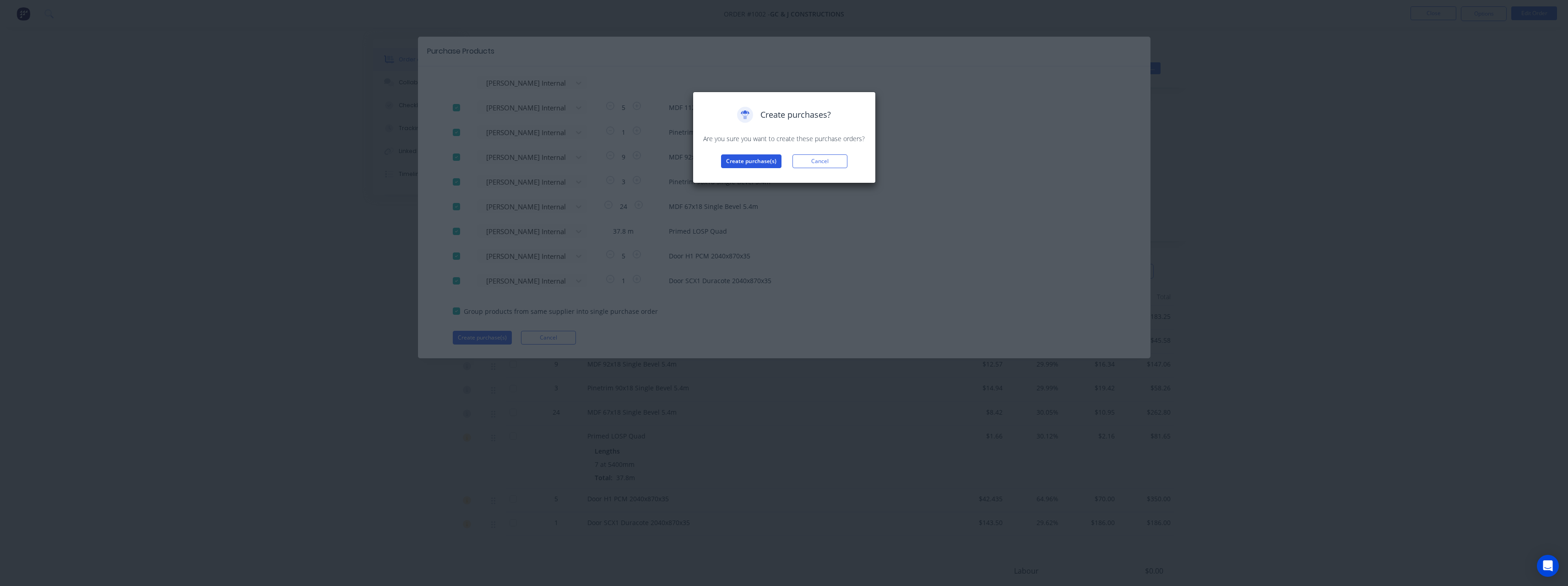
click at [739, 164] on button "Create purchase(s)" at bounding box center [751, 161] width 60 height 14
click at [740, 169] on button "View purchase(s)" at bounding box center [751, 176] width 55 height 14
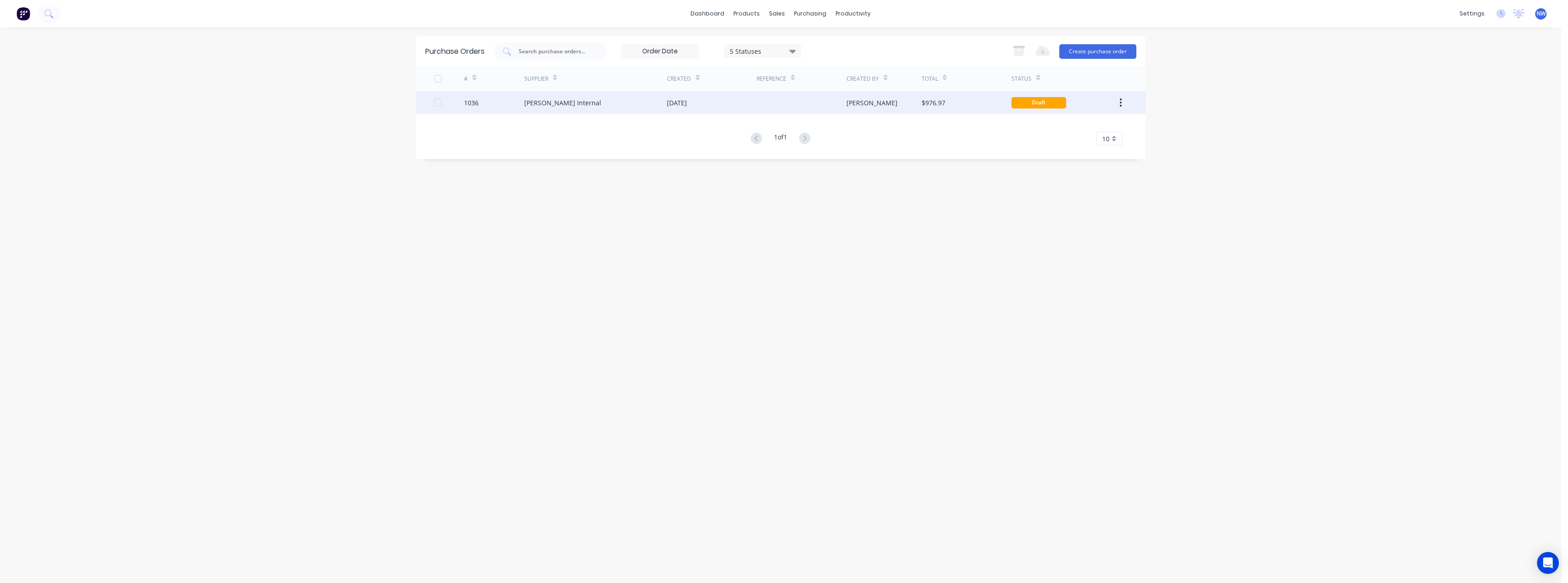
click at [713, 102] on div "12 Aug 2025" at bounding box center [712, 102] width 90 height 23
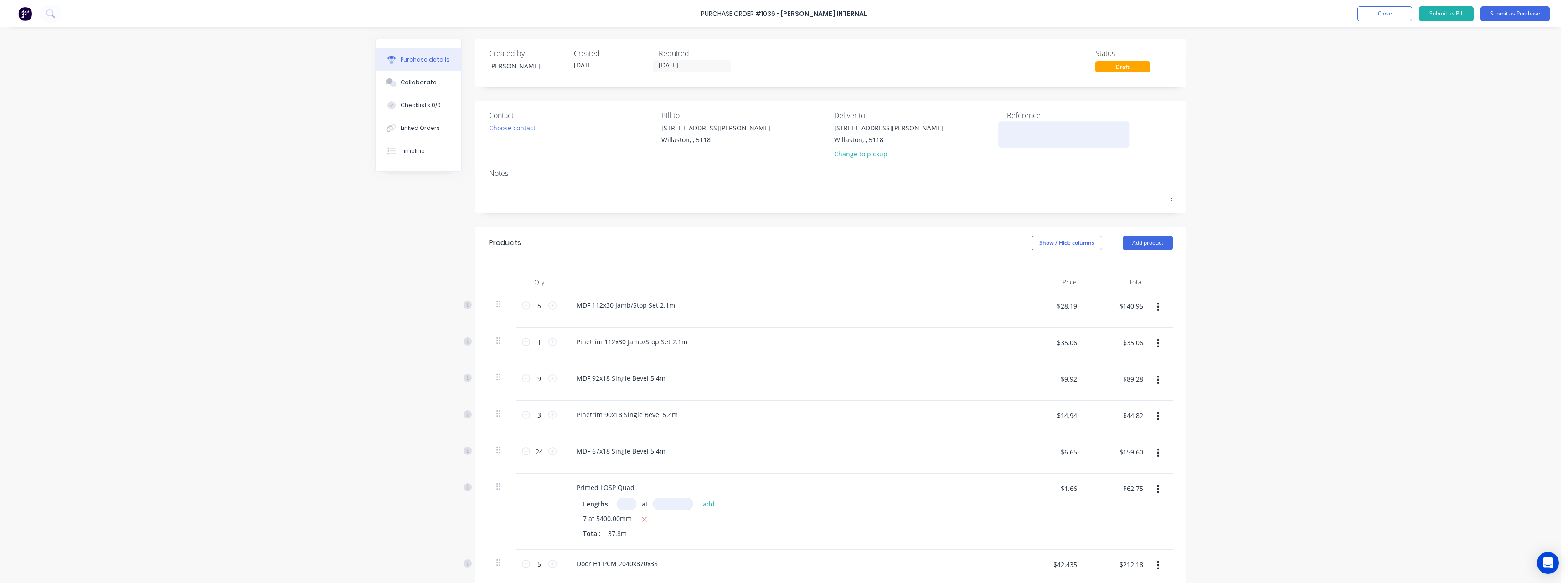
click at [1024, 130] on textarea at bounding box center [1064, 133] width 114 height 20
type textarea "RC0740"
type textarea "x"
type textarea "RC0740 #"
type textarea "x"
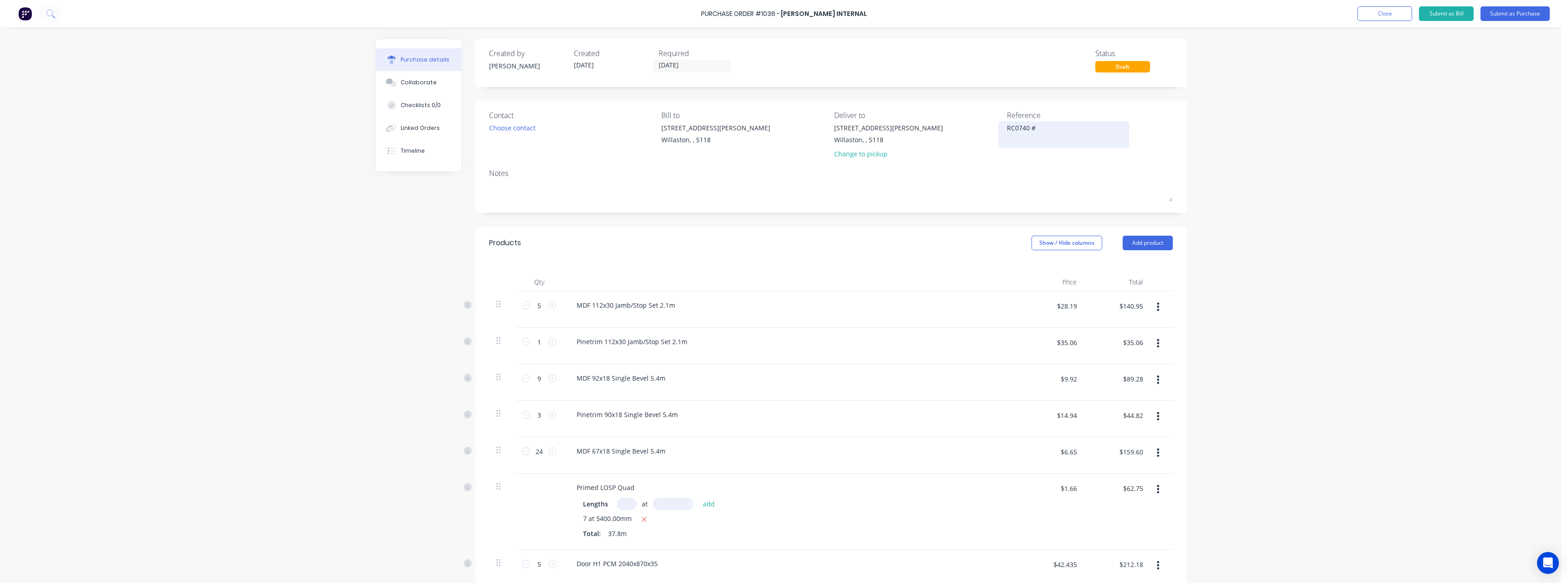
type textarea "RC0740 #1"
type textarea "x"
type textarea "RC0740 #10"
type textarea "x"
type textarea "RC0740 #100"
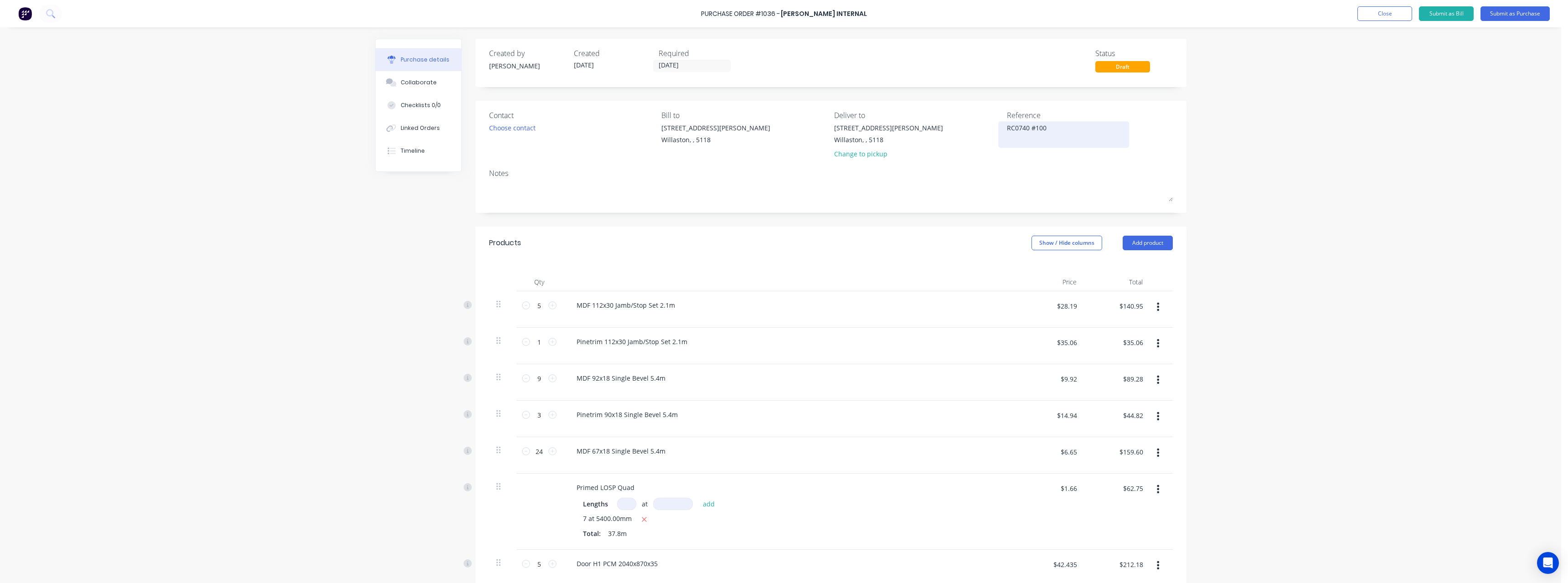
type textarea "x"
type textarea "RC0740 #1002"
type textarea "x"
type textarea "RC0740 #1002"
click at [1499, 12] on button "Submit as Purchase" at bounding box center [1514, 13] width 69 height 14
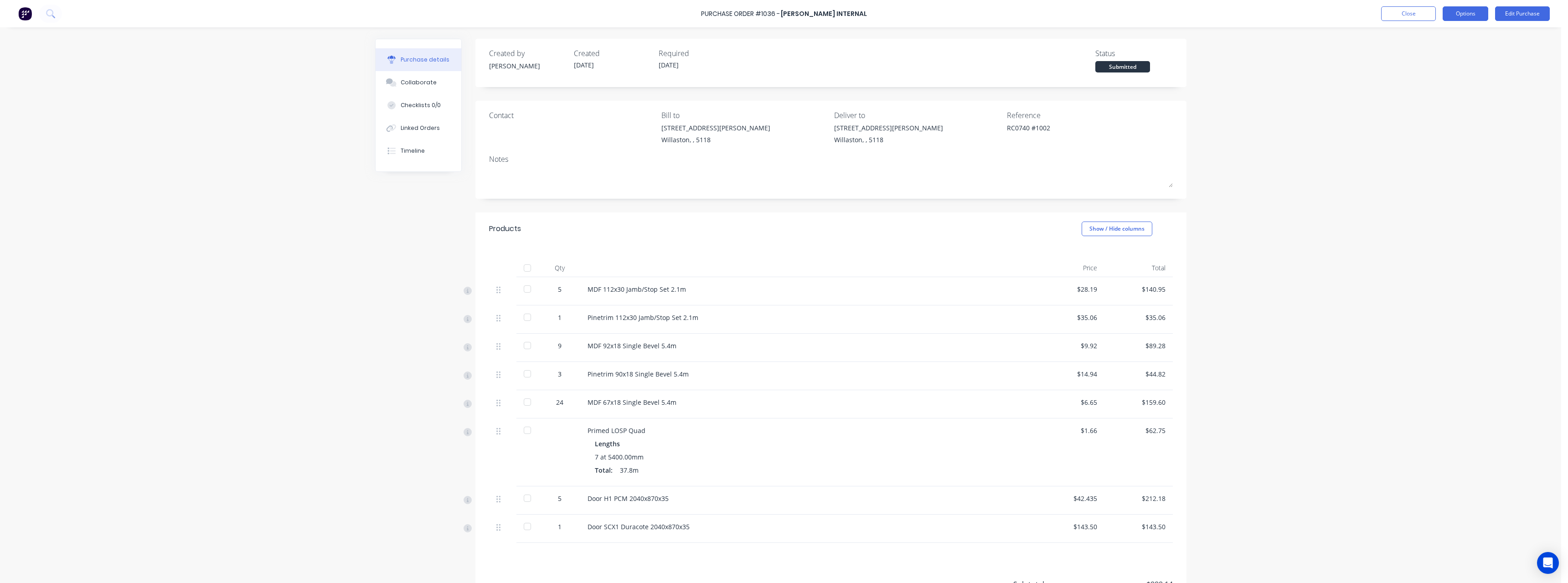
click at [1452, 16] on button "Options" at bounding box center [1465, 13] width 46 height 14
click at [1444, 40] on div "Print / Email" at bounding box center [1444, 37] width 70 height 13
click at [1442, 53] on div "With pricing" at bounding box center [1444, 55] width 70 height 13
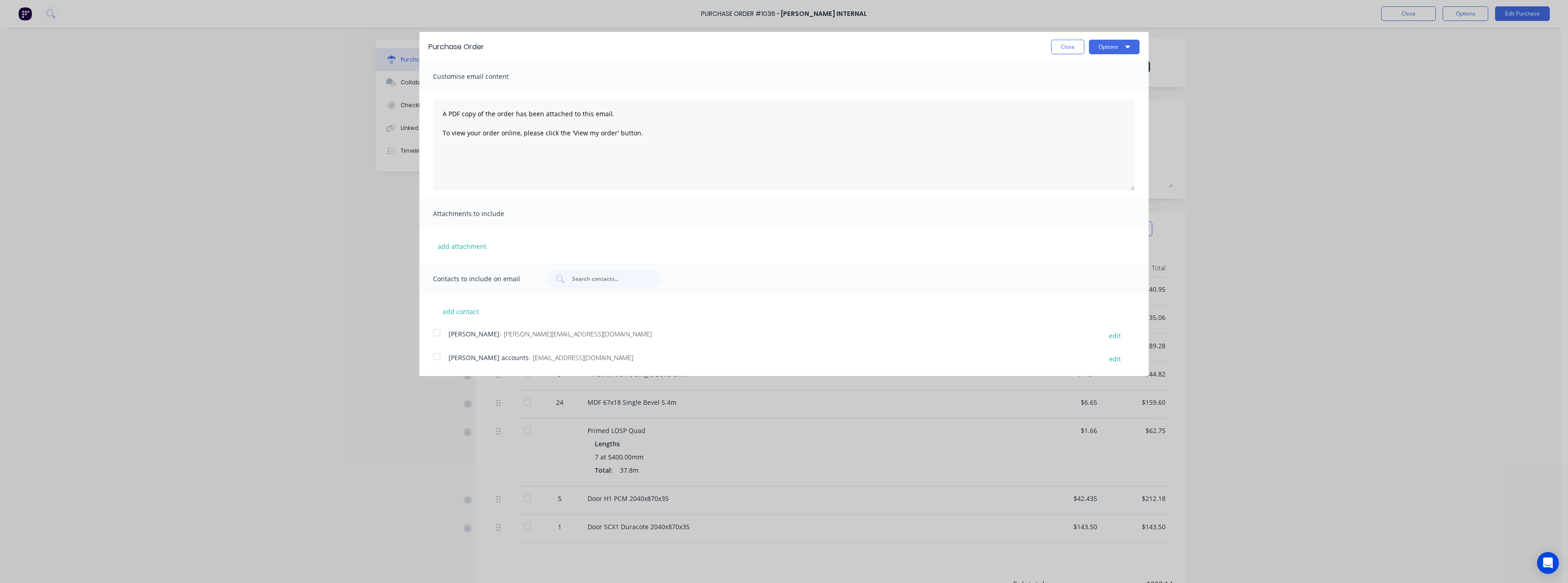
click at [528, 358] on span "- accounts@rcpl.com.au" at bounding box center [580, 357] width 104 height 9
click at [1100, 42] on button "Options" at bounding box center [1114, 46] width 51 height 14
click at [1106, 91] on div "Email" at bounding box center [1096, 87] width 70 height 13
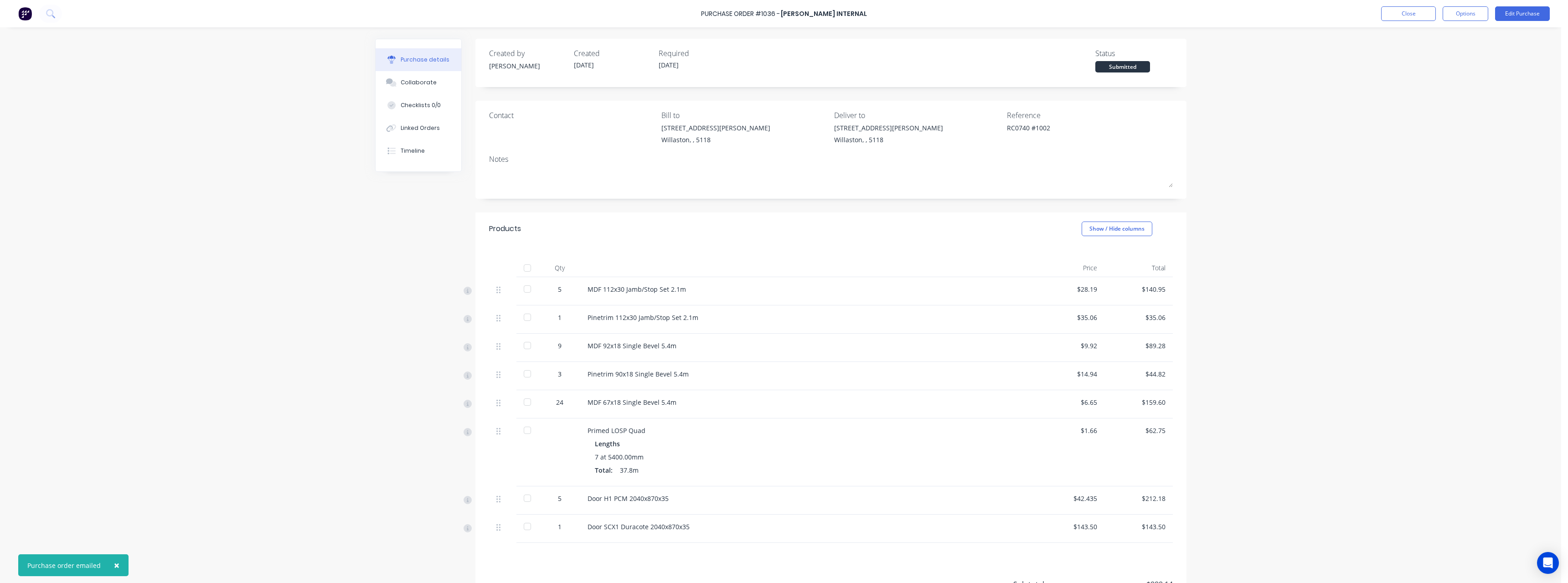
type textarea "x"
click at [1415, 17] on button "Close" at bounding box center [1408, 13] width 55 height 14
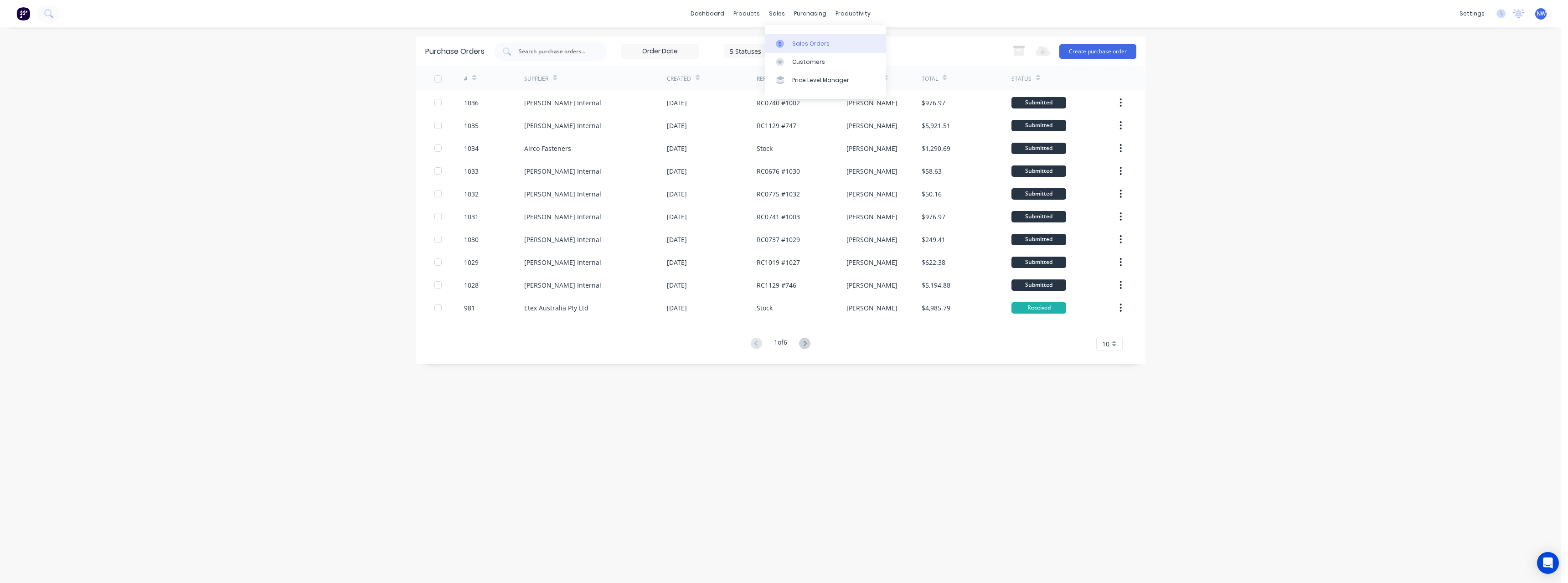
click at [800, 40] on div "Sales Orders" at bounding box center [810, 44] width 38 height 8
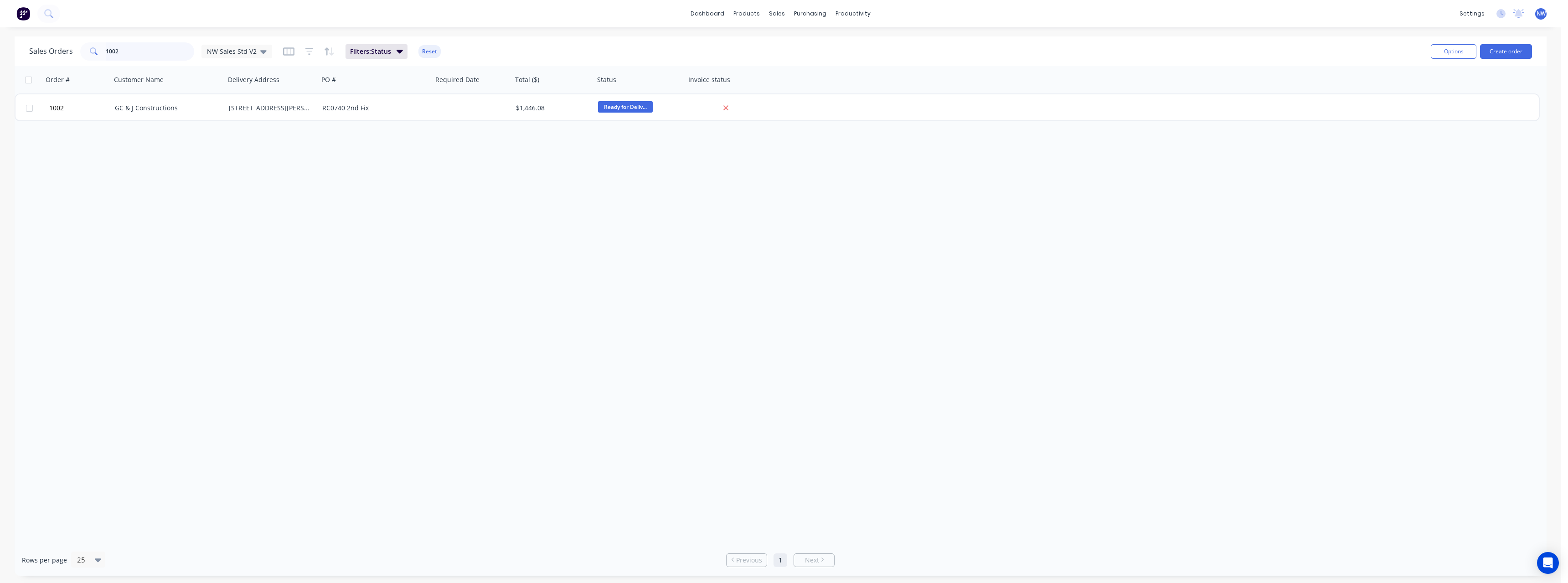
click at [127, 49] on input "1002" at bounding box center [150, 51] width 89 height 18
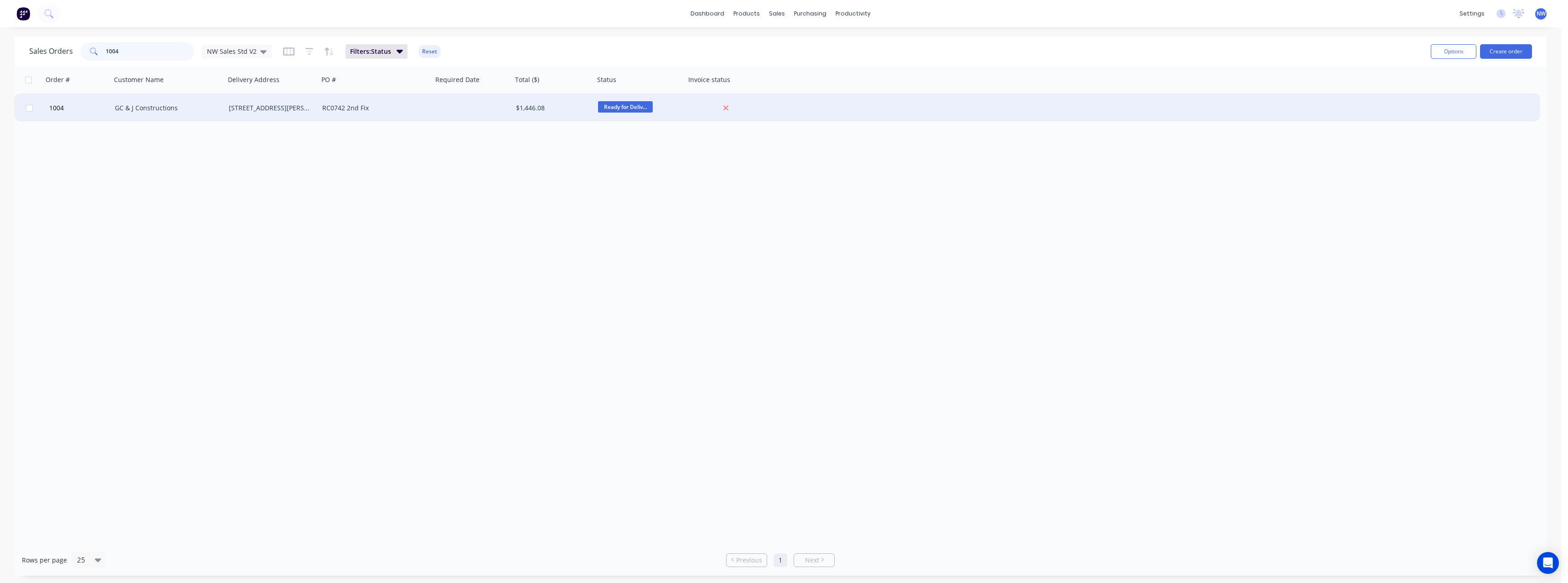
type input "1004"
click at [289, 106] on div "Unit 50 Schaedel Nuriootpa South Australia Australia 5355" at bounding box center [270, 108] width 82 height 9
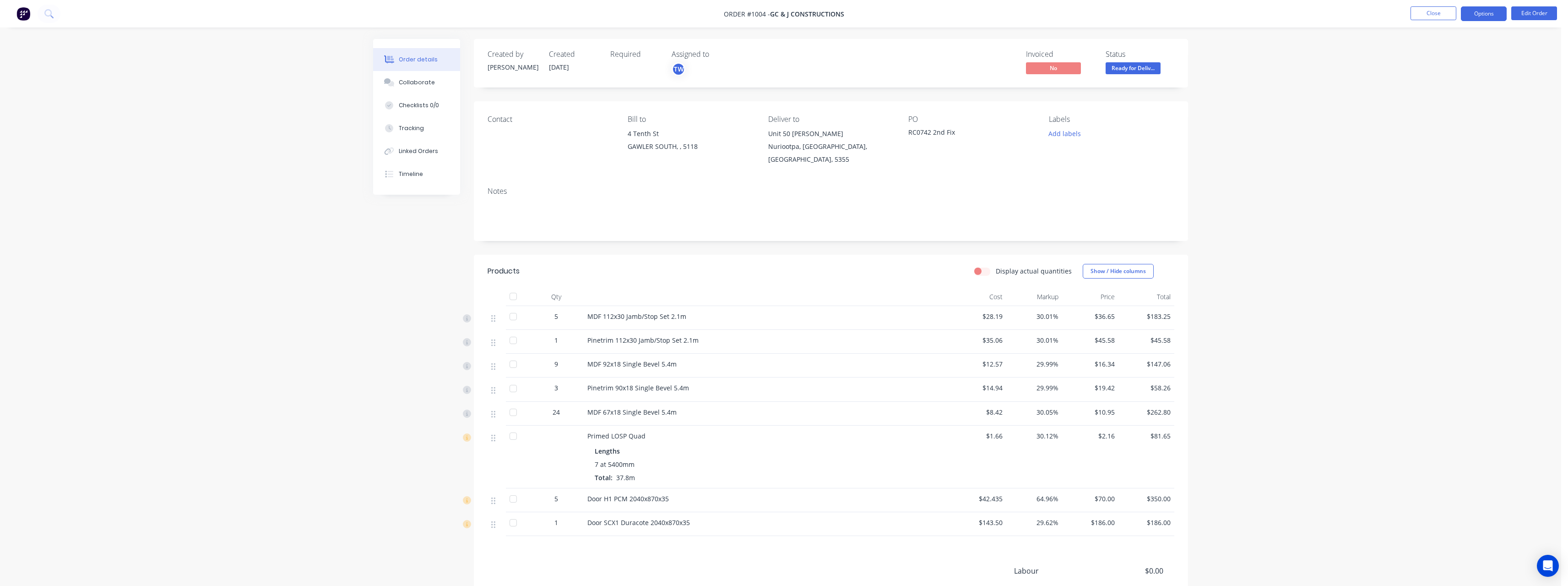
click at [1486, 10] on button "Options" at bounding box center [1483, 13] width 46 height 14
click at [1458, 161] on div "Purchase Products" at bounding box center [1456, 165] width 84 height 13
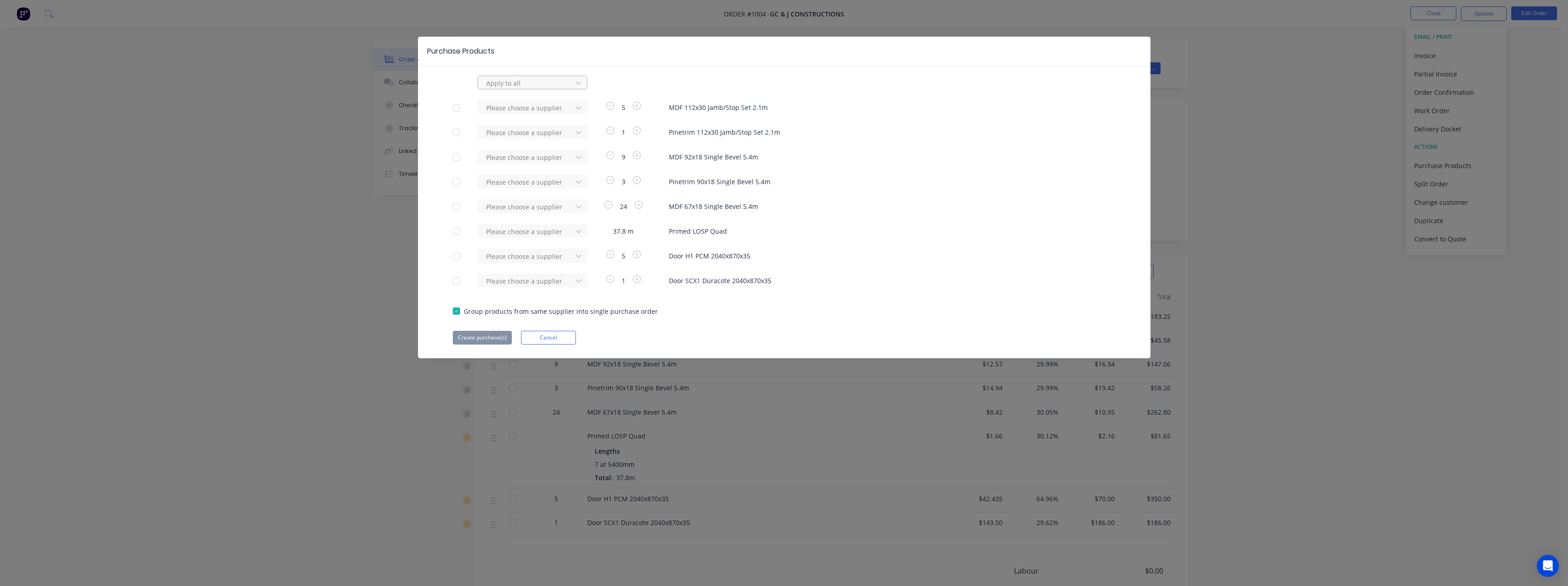
click at [533, 84] on div at bounding box center [527, 83] width 82 height 12
type input "rue"
click at [527, 139] on div "[PERSON_NAME] Internal" at bounding box center [532, 137] width 110 height 17
click at [497, 333] on button "Create purchase(s)" at bounding box center [482, 338] width 59 height 14
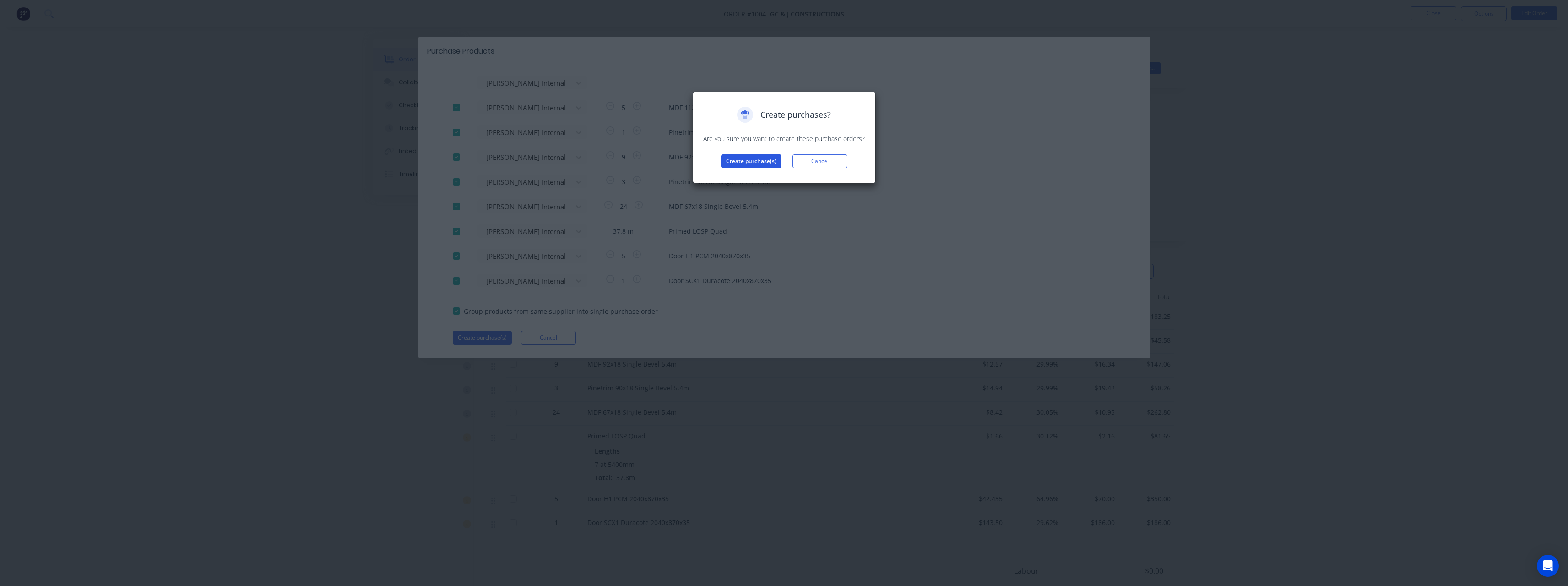
click at [734, 161] on button "Create purchase(s)" at bounding box center [751, 161] width 60 height 14
click at [743, 173] on button "View purchase(s)" at bounding box center [751, 176] width 55 height 14
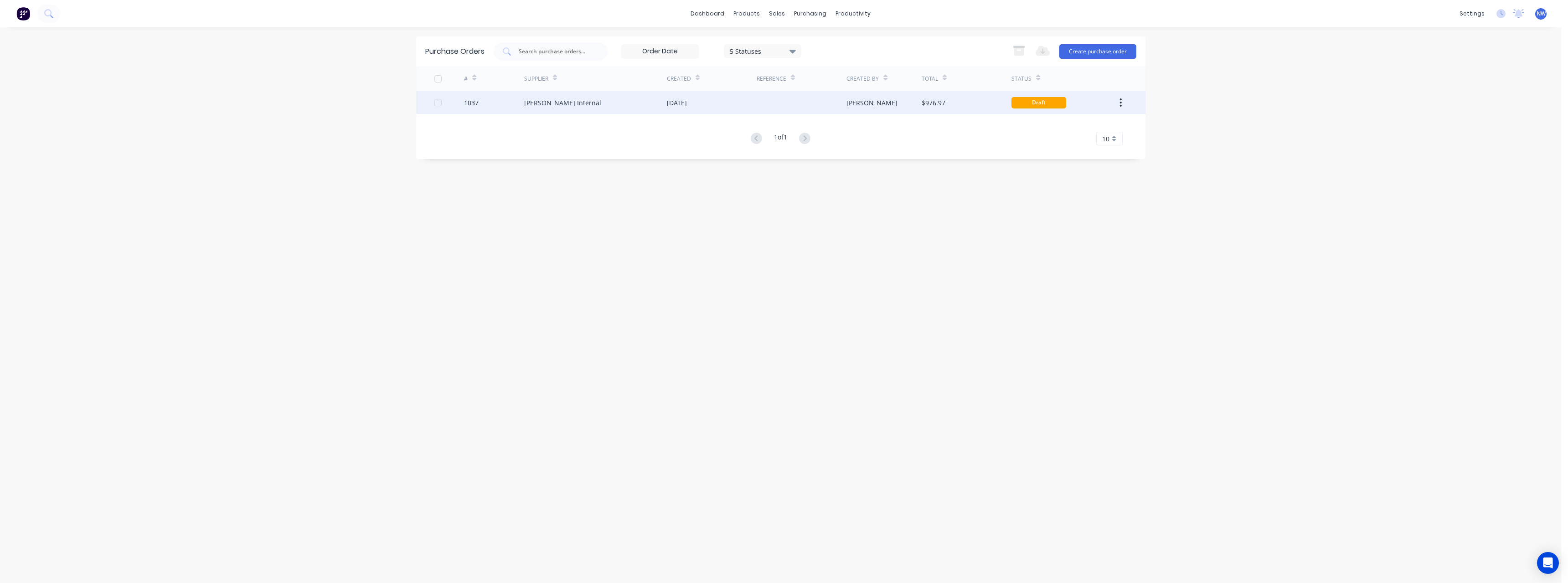
click at [683, 107] on div "12 Aug 2025" at bounding box center [712, 102] width 90 height 23
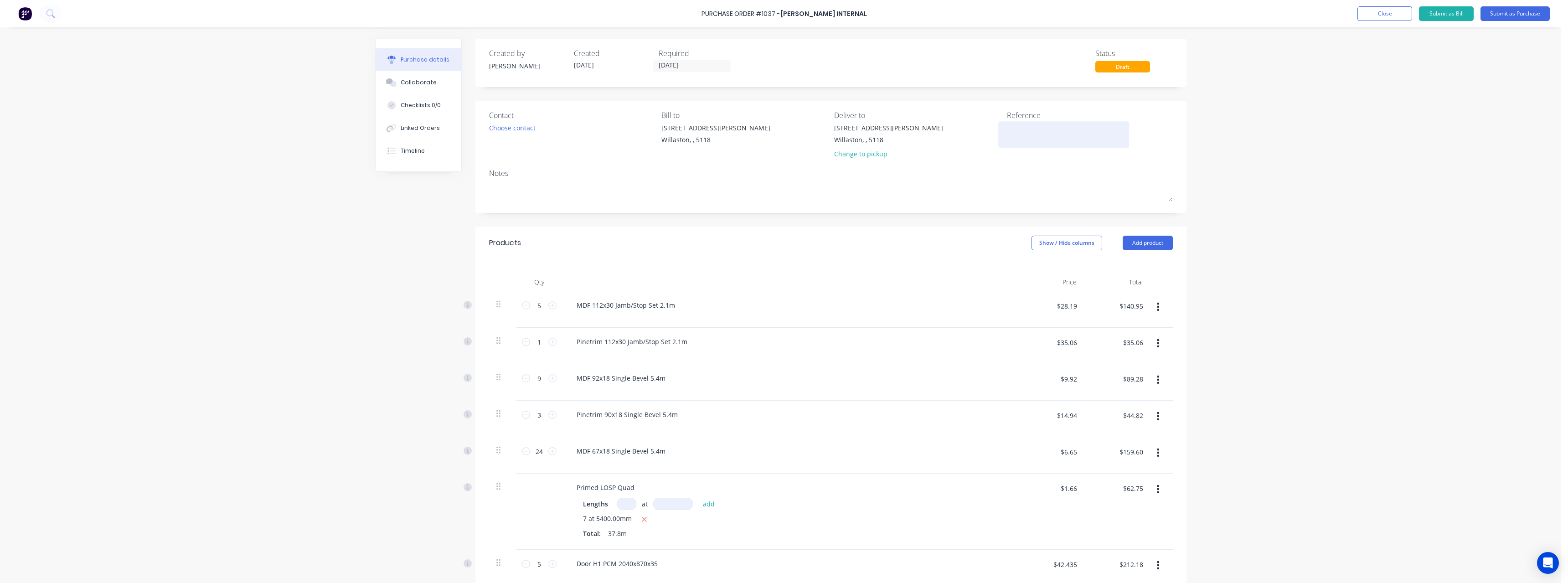
click at [1053, 134] on textarea at bounding box center [1064, 133] width 114 height 20
type textarea "RC0742"
type textarea "x"
type textarea "RC0742"
type textarea "x"
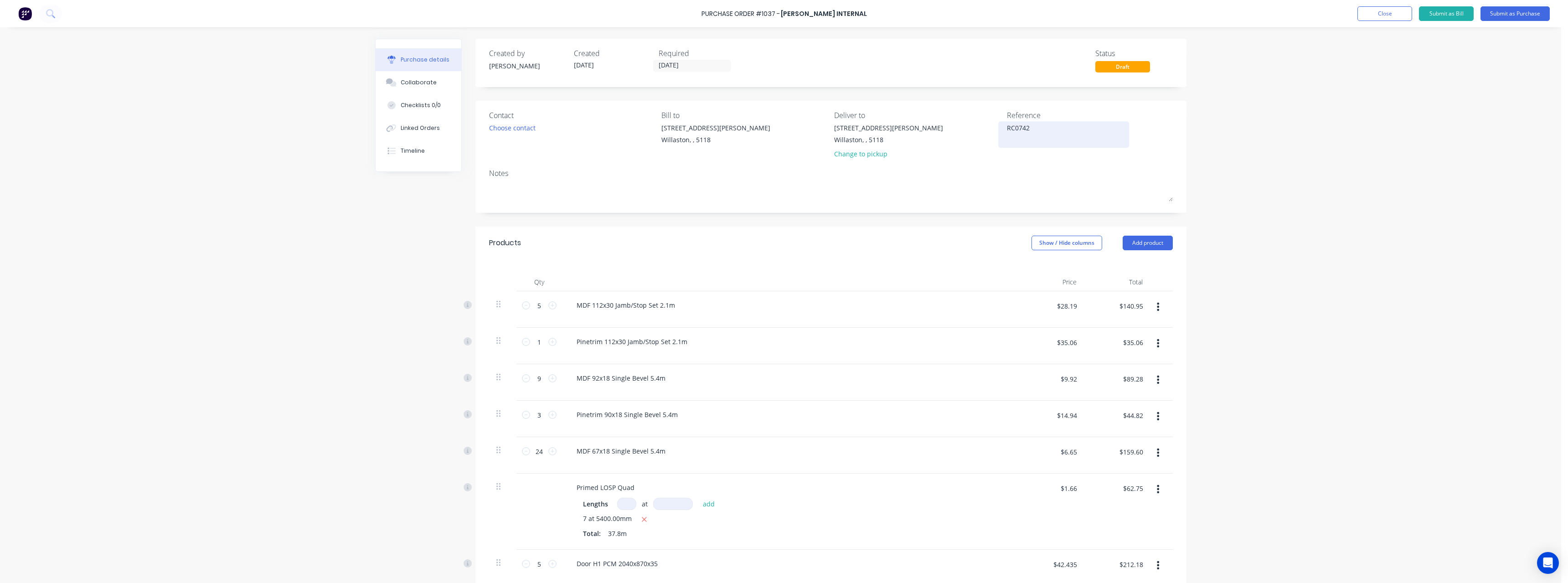
type textarea "RC0742 #"
type textarea "x"
type textarea "RC0742 #1"
type textarea "x"
type textarea "RC0742 #10"
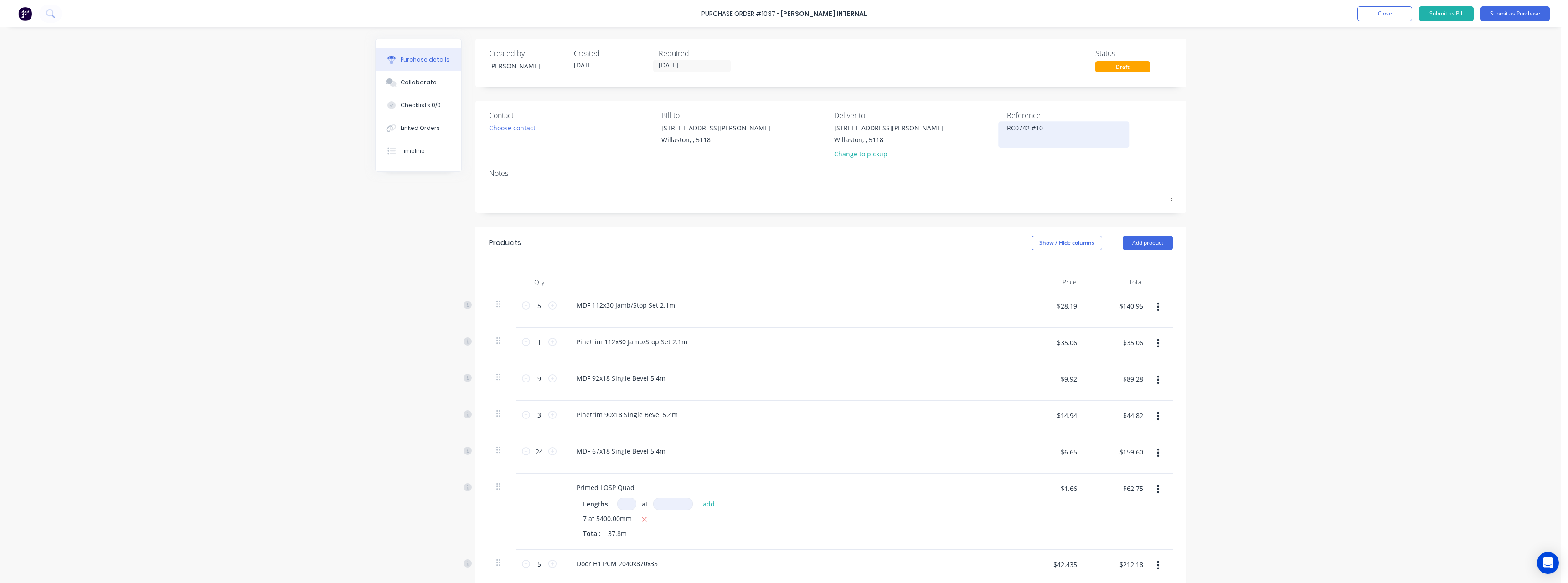
type textarea "x"
type textarea "RC0742 #100"
type textarea "x"
type textarea "RC0742 #1004"
type textarea "x"
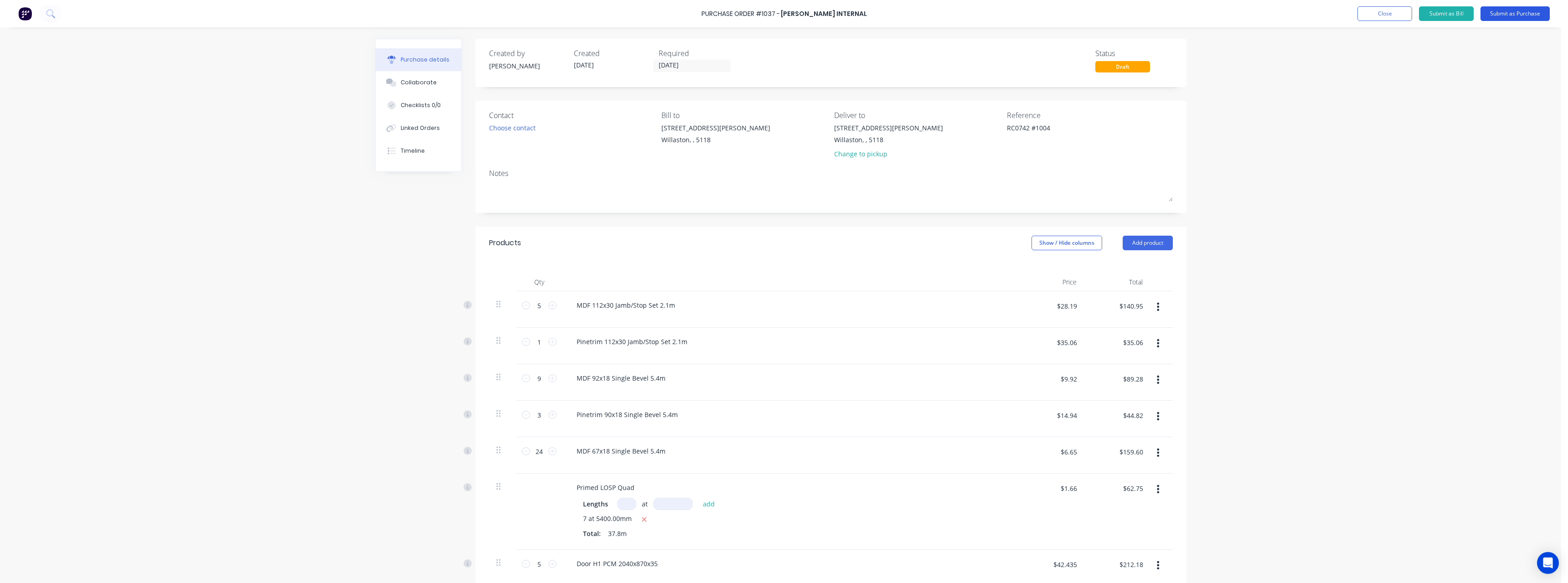
type textarea "RC0742 #1004"
click at [1502, 16] on button "Submit as Purchase" at bounding box center [1514, 13] width 69 height 14
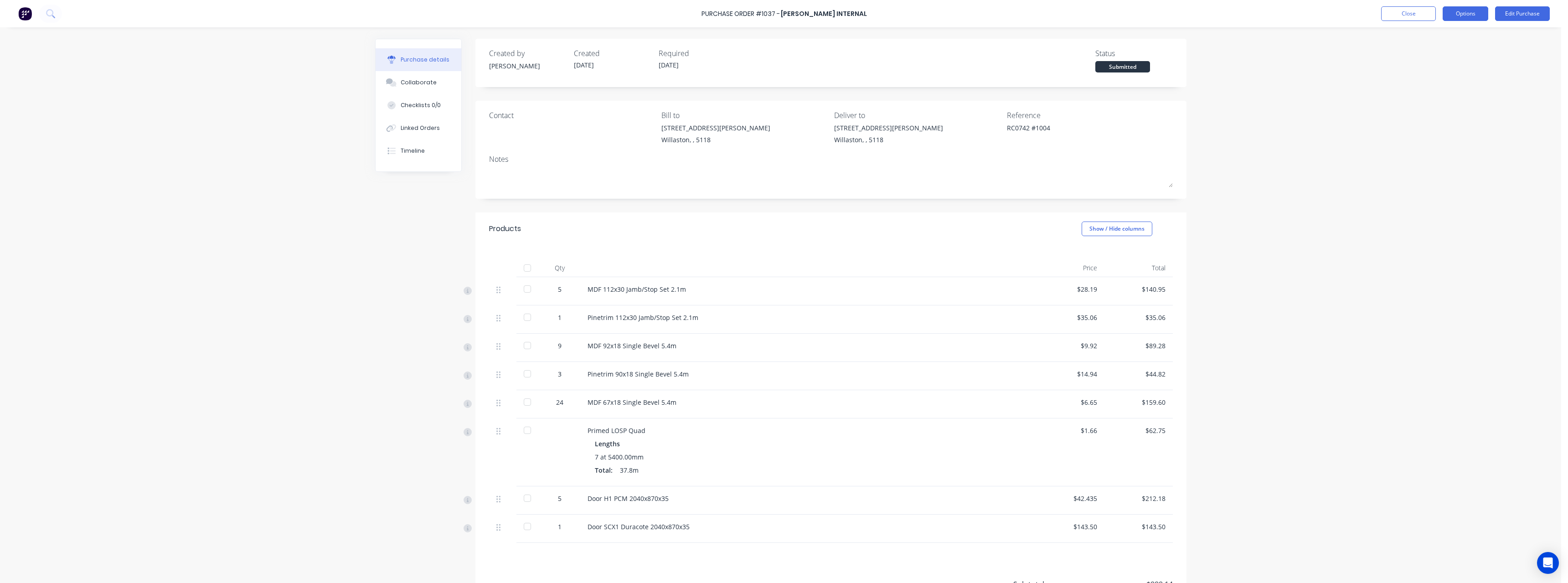
click at [1465, 16] on button "Options" at bounding box center [1465, 13] width 46 height 14
click at [1457, 33] on div "Print / Email" at bounding box center [1444, 37] width 70 height 13
click at [1449, 53] on div "With pricing" at bounding box center [1444, 55] width 70 height 13
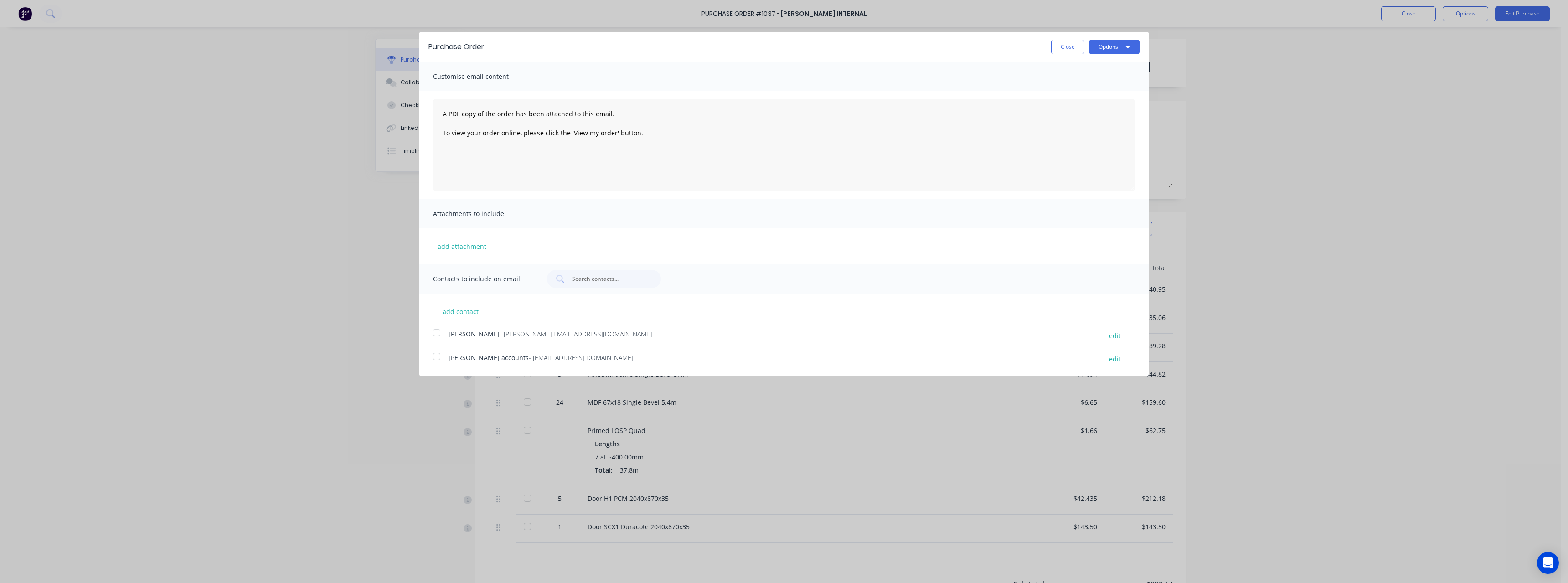
click at [539, 356] on span "- accounts@rcpl.com.au" at bounding box center [580, 357] width 104 height 9
click at [1107, 46] on button "Options" at bounding box center [1114, 46] width 51 height 14
click at [1086, 87] on div "Email" at bounding box center [1096, 87] width 70 height 13
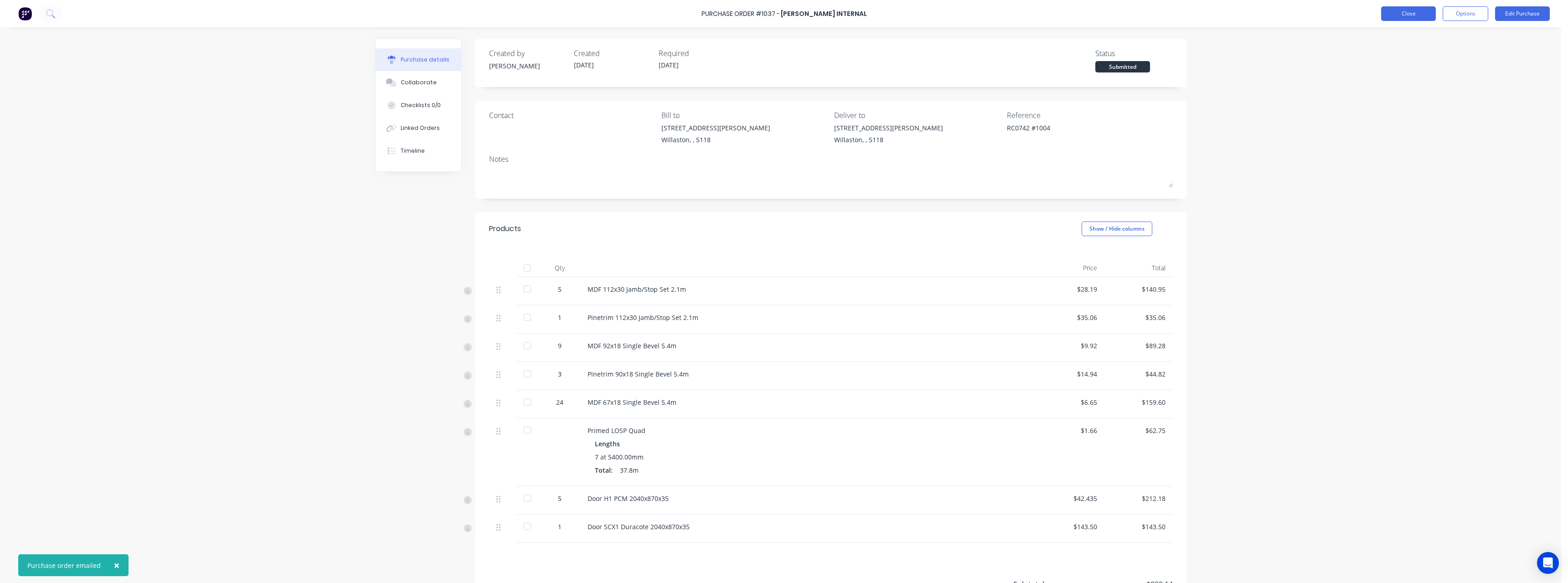
type textarea "x"
click at [1391, 10] on button "Close" at bounding box center [1408, 13] width 55 height 14
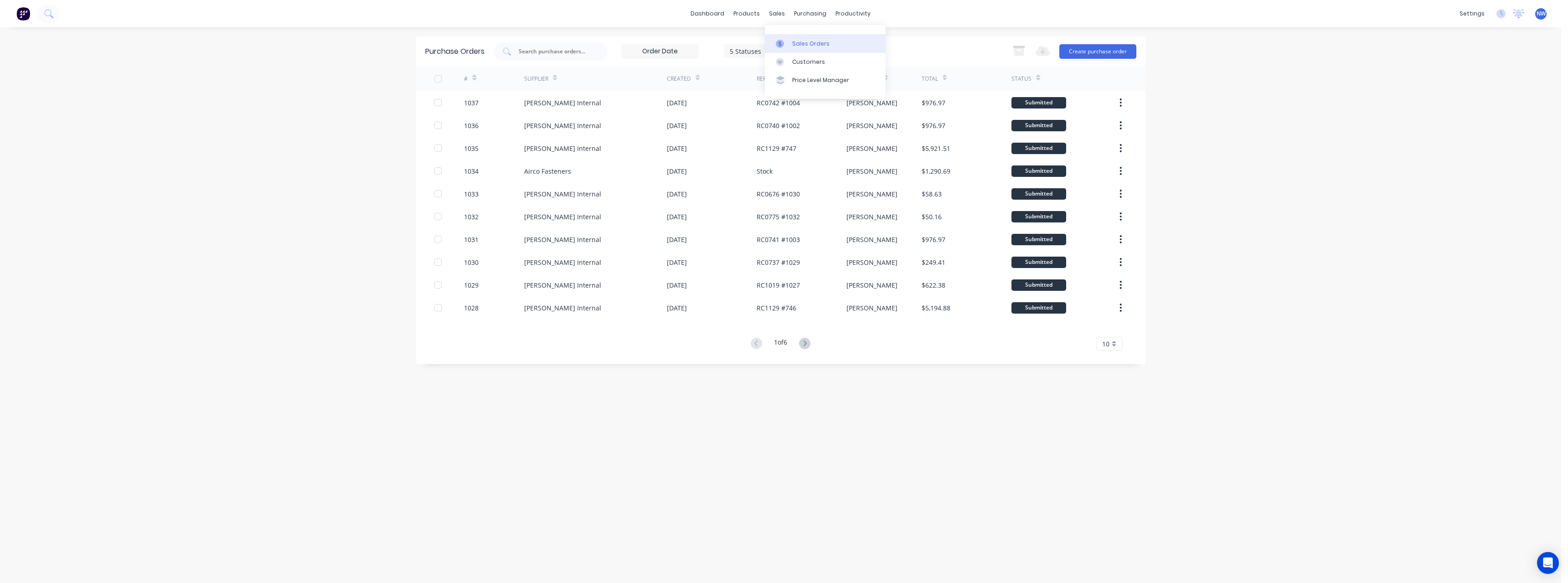
click at [807, 47] on div "Sales Orders" at bounding box center [810, 44] width 38 height 8
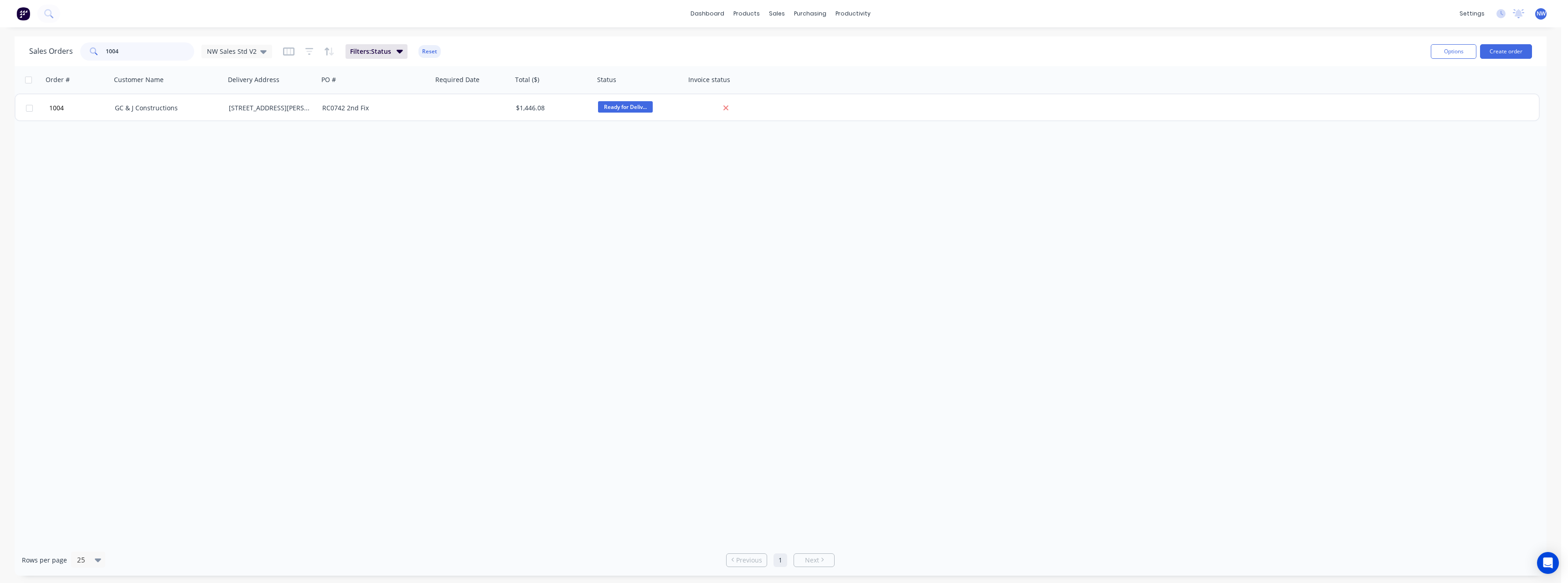
drag, startPoint x: 130, startPoint y: 51, endPoint x: 97, endPoint y: 53, distance: 33.1
click at [97, 53] on div "1004" at bounding box center [137, 51] width 114 height 18
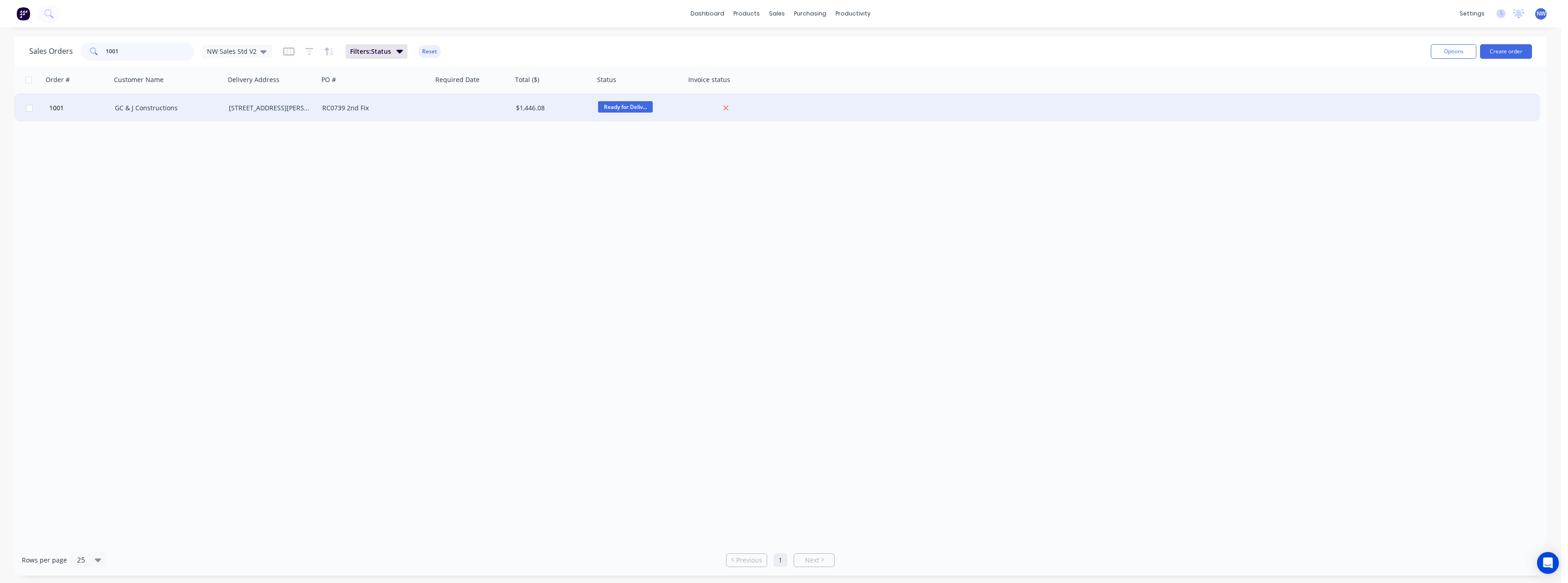
type input "1001"
click at [411, 106] on div "RC0739 2nd Fix" at bounding box center [373, 108] width 101 height 9
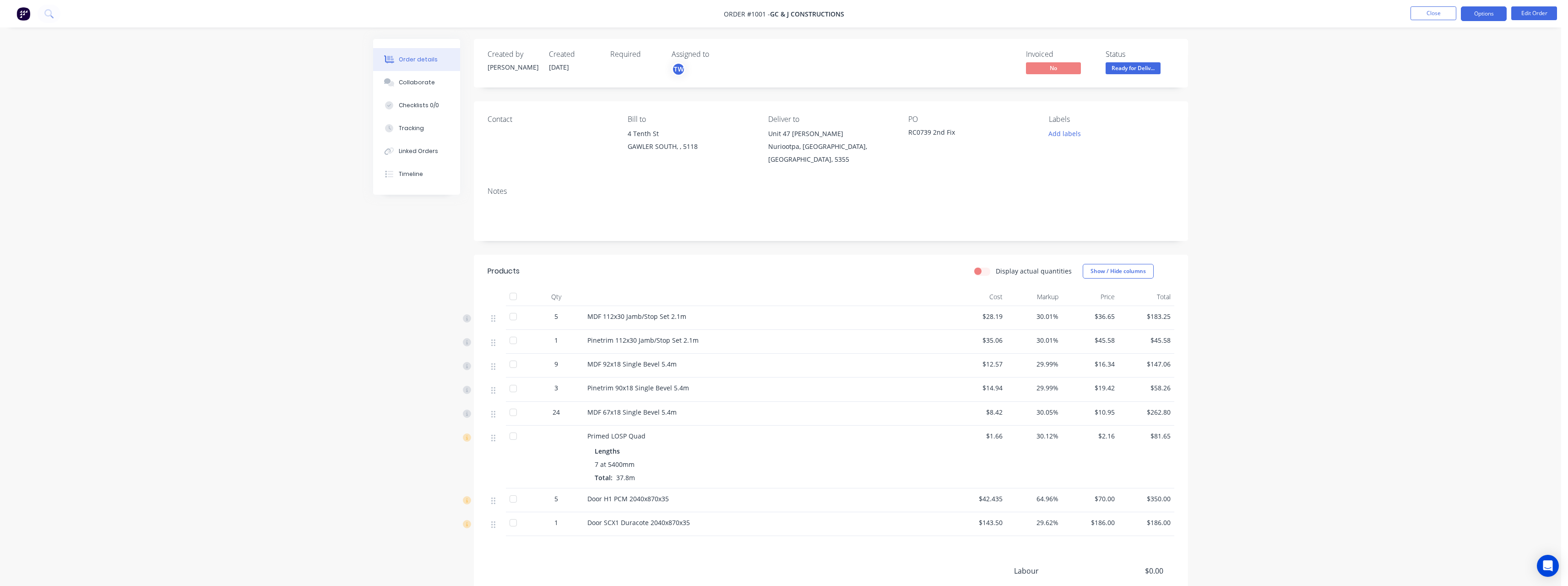
click at [1475, 20] on button "Options" at bounding box center [1483, 13] width 46 height 14
click at [1448, 169] on div "Purchase Products" at bounding box center [1456, 165] width 84 height 13
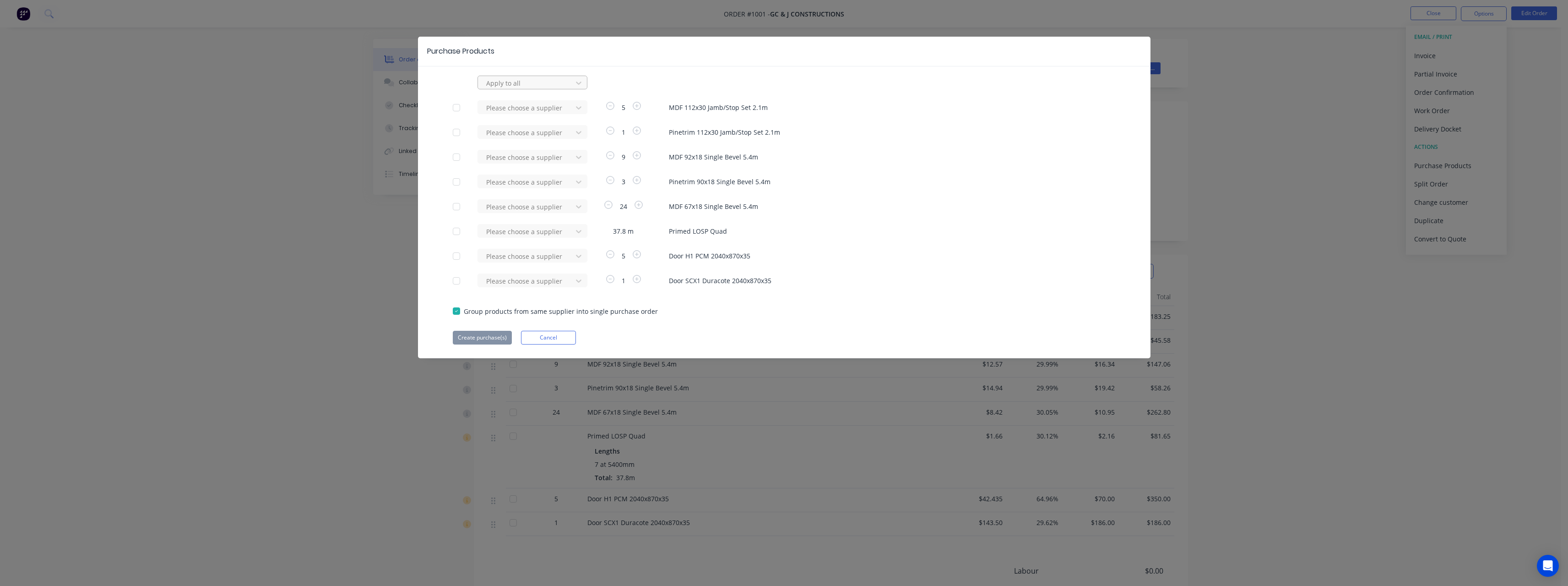
click at [514, 80] on div at bounding box center [527, 83] width 82 height 12
type input "rue"
click at [510, 134] on div "[PERSON_NAME] Internal" at bounding box center [532, 137] width 110 height 17
click at [494, 336] on button "Create purchase(s)" at bounding box center [482, 338] width 59 height 14
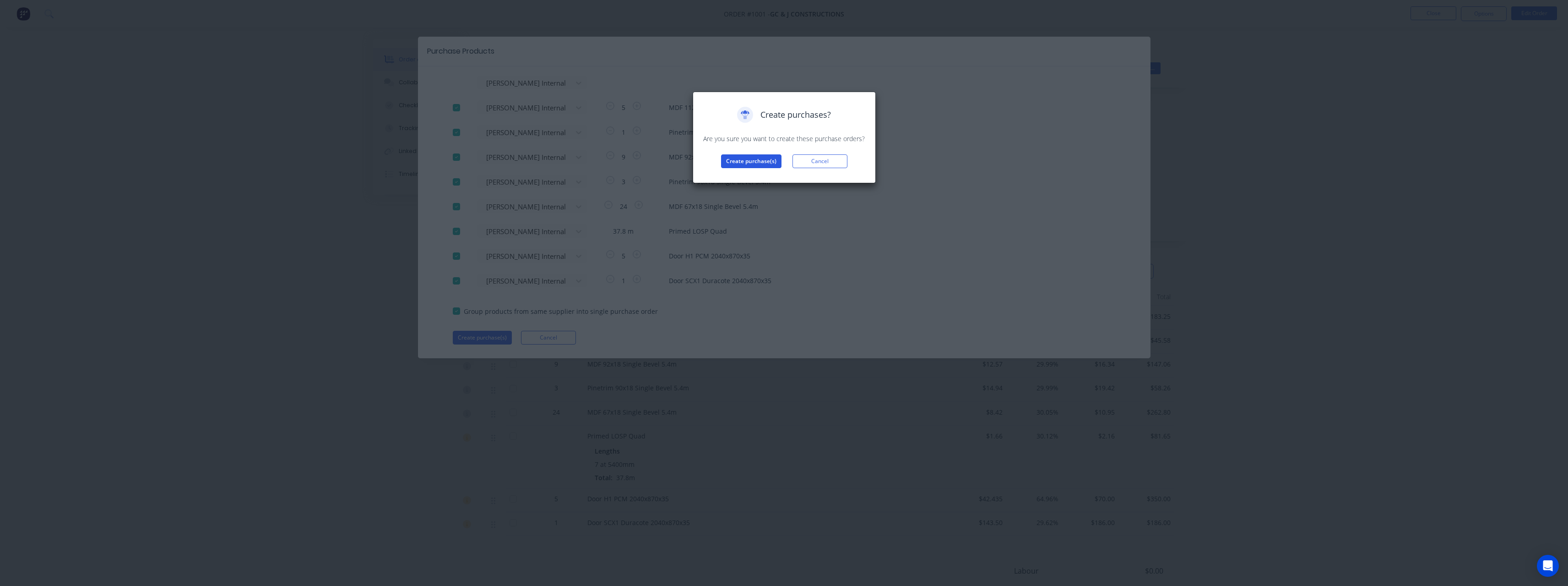
click at [721, 161] on button "Create purchase(s)" at bounding box center [751, 161] width 60 height 14
click at [734, 178] on button "View purchase(s)" at bounding box center [751, 176] width 55 height 14
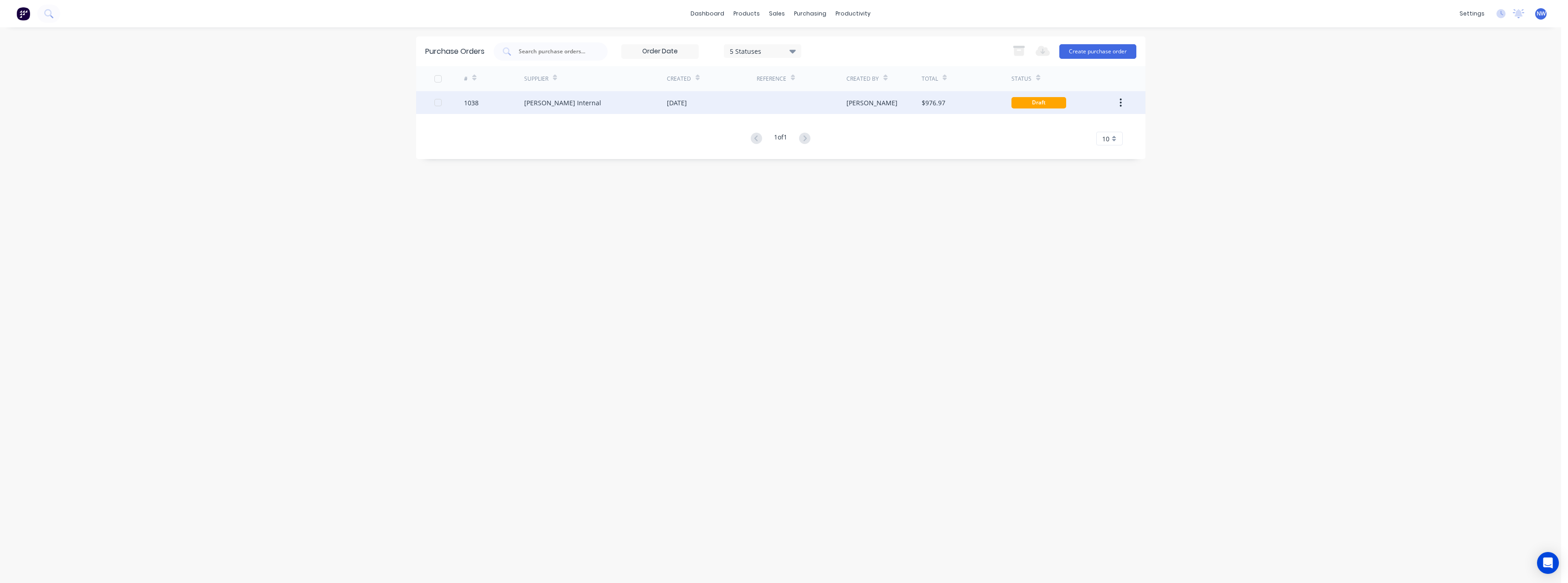
click at [681, 101] on div "12 Aug 2025" at bounding box center [676, 103] width 20 height 10
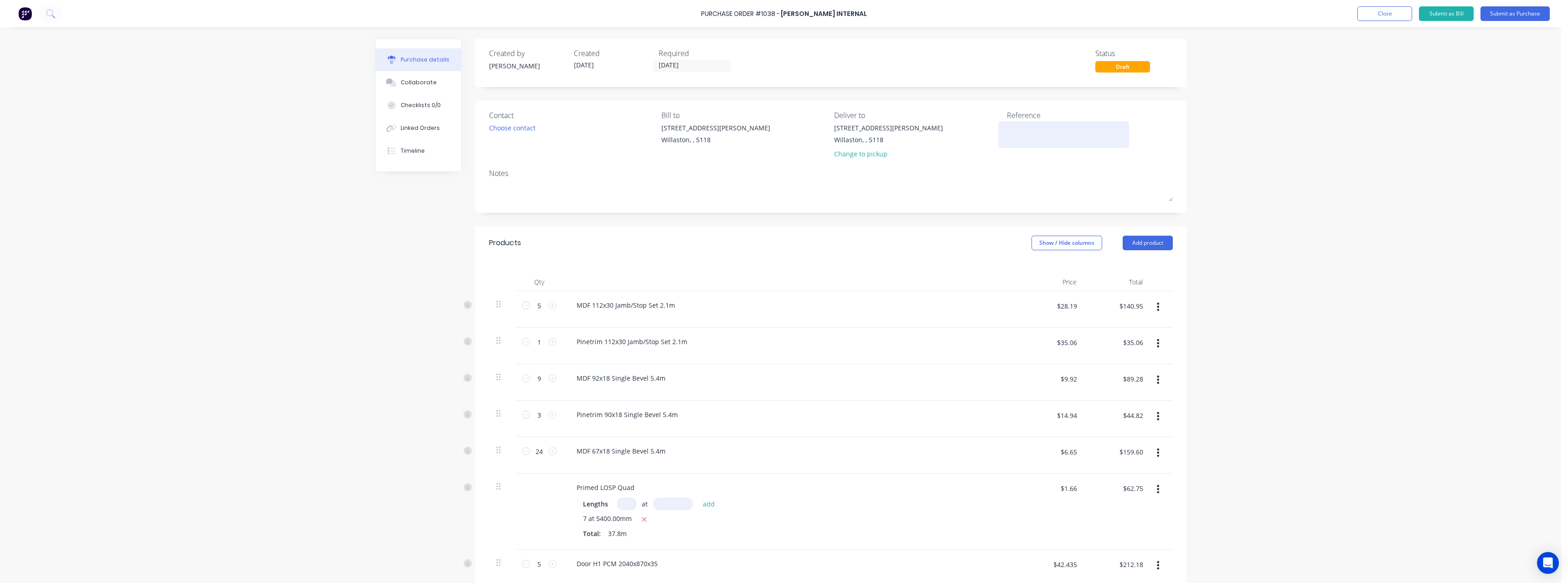
click at [1033, 132] on textarea at bounding box center [1064, 133] width 114 height 20
type textarea "RC0739 #1001"
click at [1499, 18] on button "Submit as Purchase" at bounding box center [1514, 13] width 69 height 14
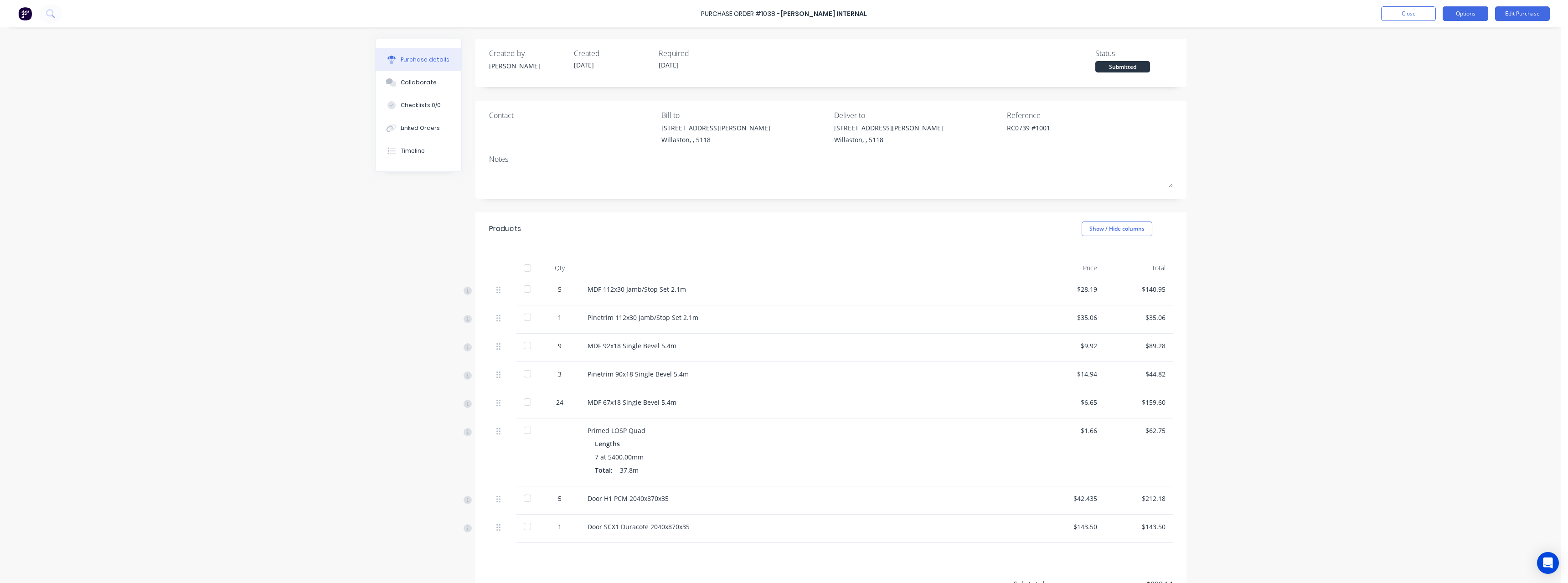
click at [1483, 15] on button "Options" at bounding box center [1465, 13] width 46 height 14
click at [1447, 39] on div "Print / Email" at bounding box center [1444, 37] width 70 height 13
click at [1446, 54] on div "With pricing" at bounding box center [1444, 55] width 70 height 13
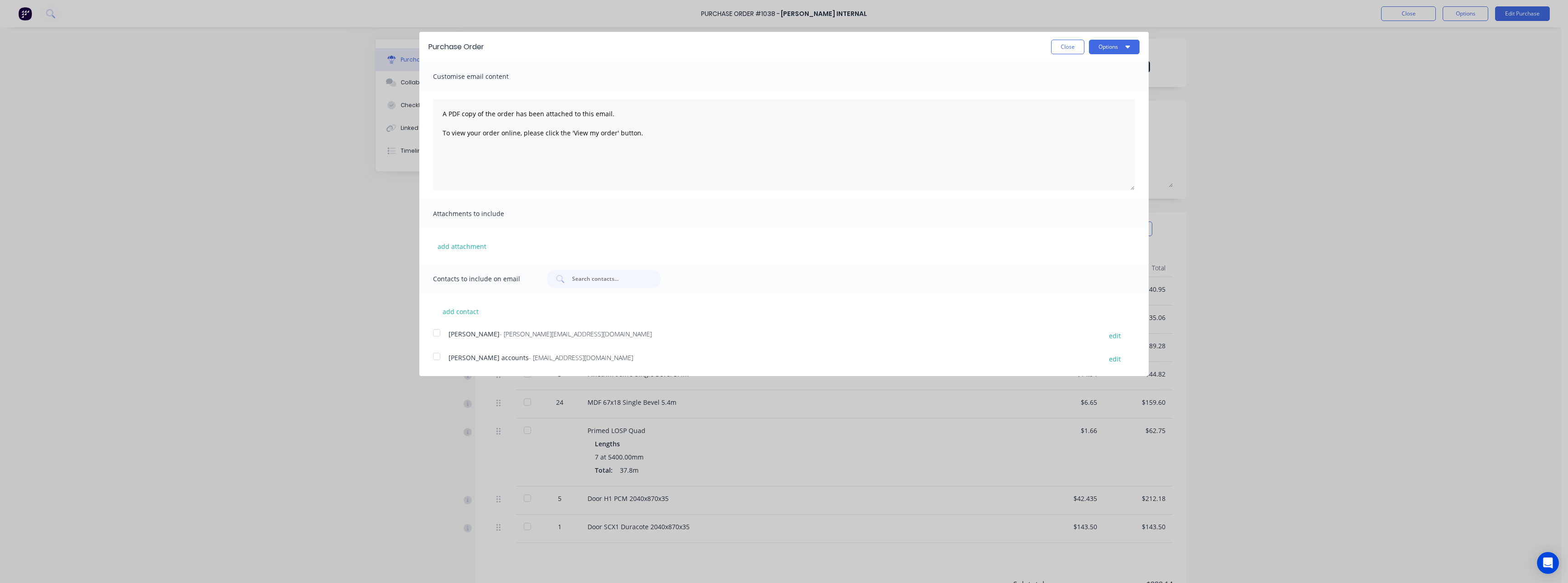
click at [545, 356] on span "- accounts@rcpl.com.au" at bounding box center [580, 357] width 104 height 9
click at [1104, 48] on button "Options" at bounding box center [1114, 46] width 51 height 14
click at [1094, 87] on div "Email" at bounding box center [1096, 87] width 70 height 13
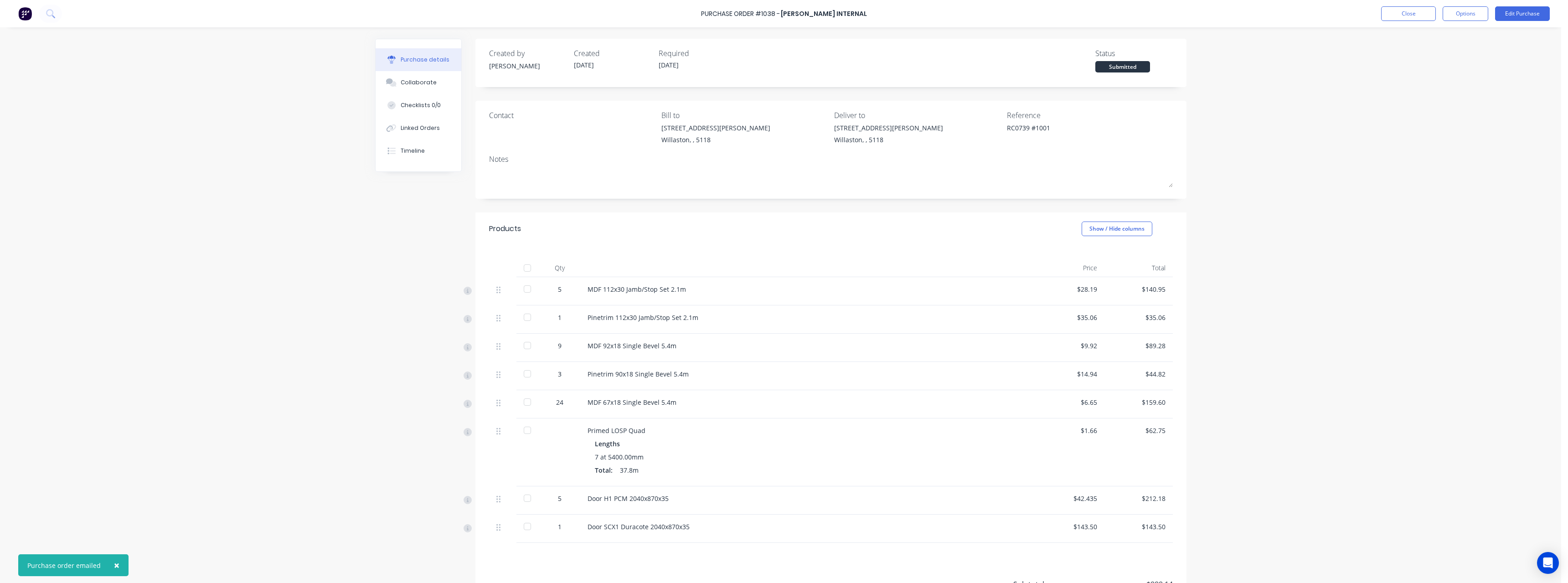
type textarea "x"
click at [1415, 14] on button "Close" at bounding box center [1408, 13] width 55 height 14
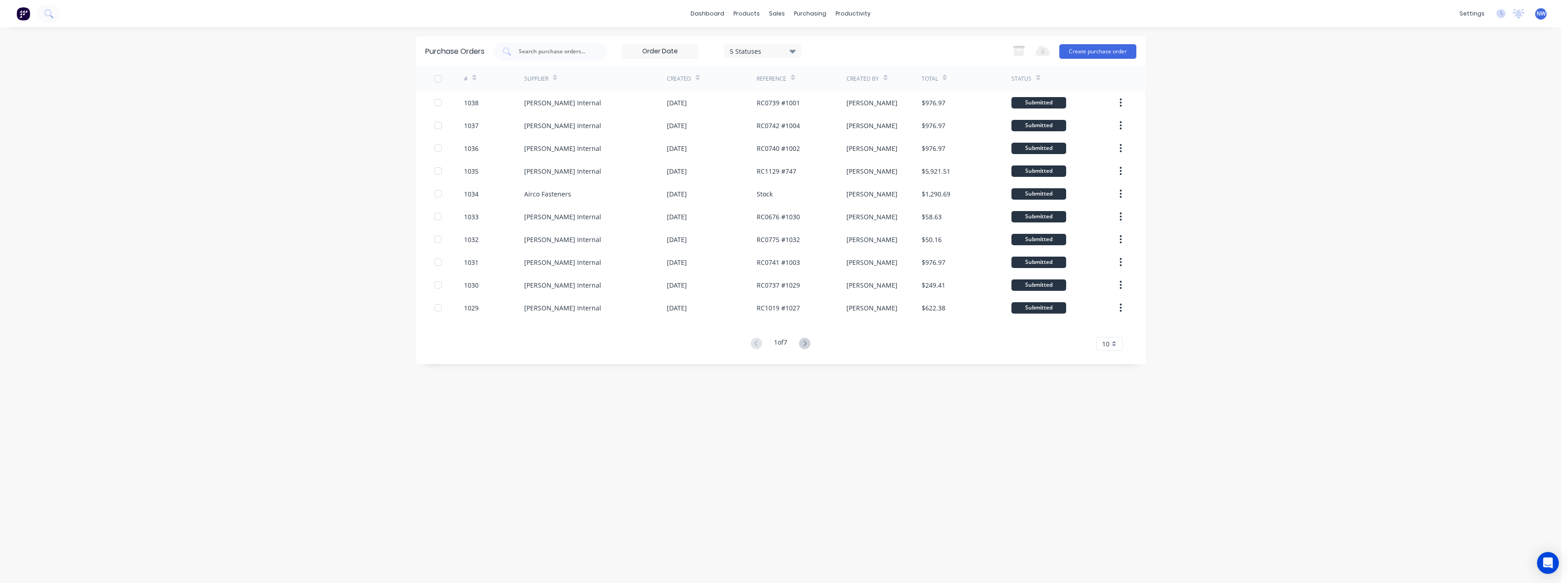
click at [1540, 14] on span "NW" at bounding box center [1540, 14] width 9 height 8
click at [1462, 111] on div "Sign out" at bounding box center [1464, 115] width 25 height 8
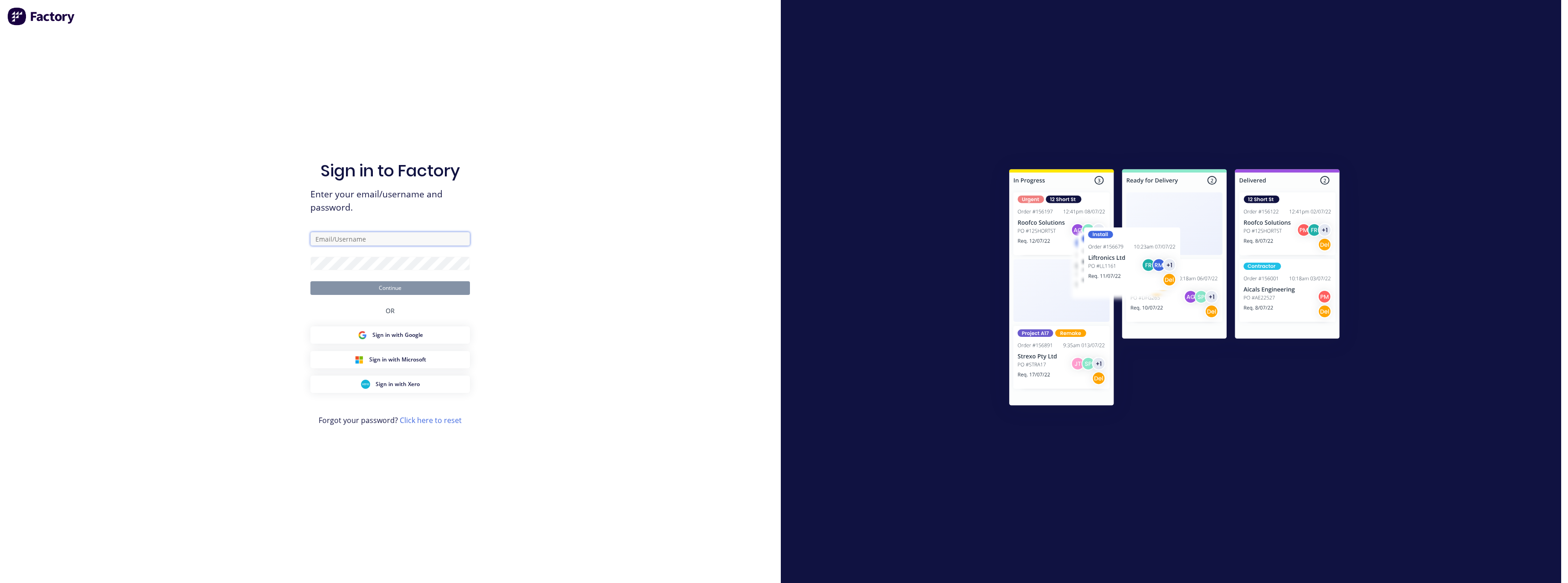
type input "[PERSON_NAME][EMAIL_ADDRESS][DOMAIN_NAME]"
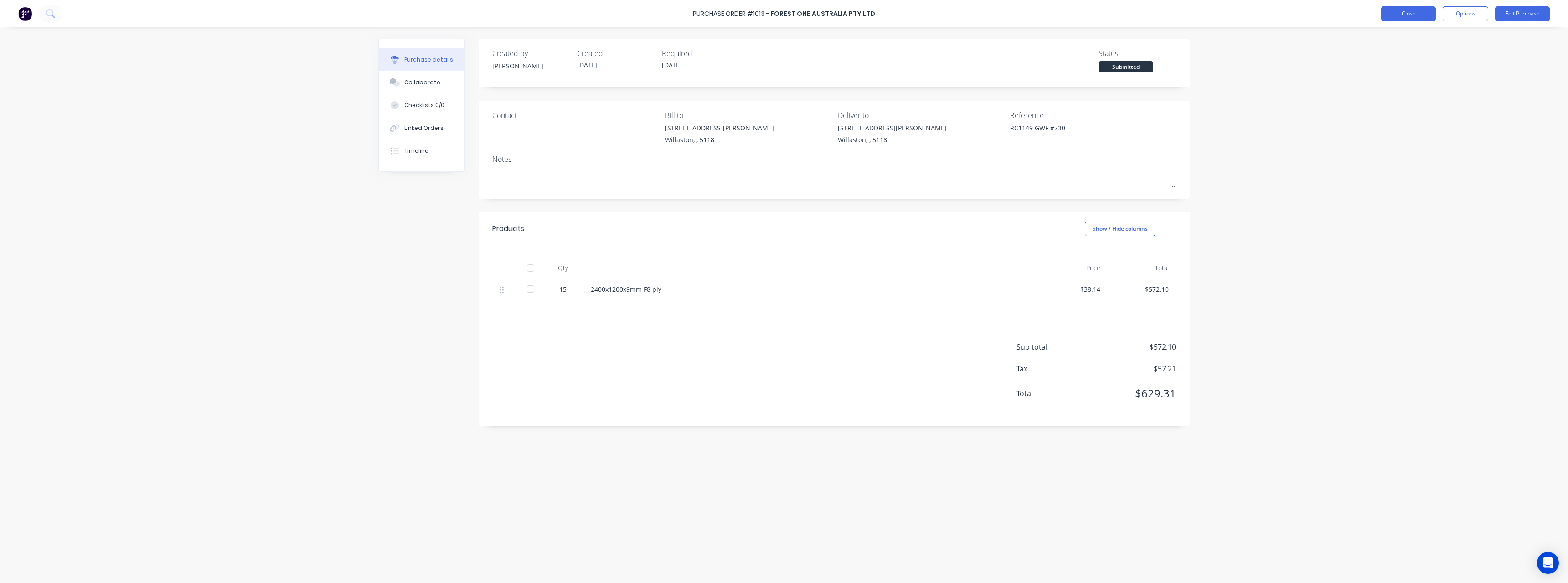
click at [1415, 18] on button "Close" at bounding box center [1408, 13] width 55 height 14
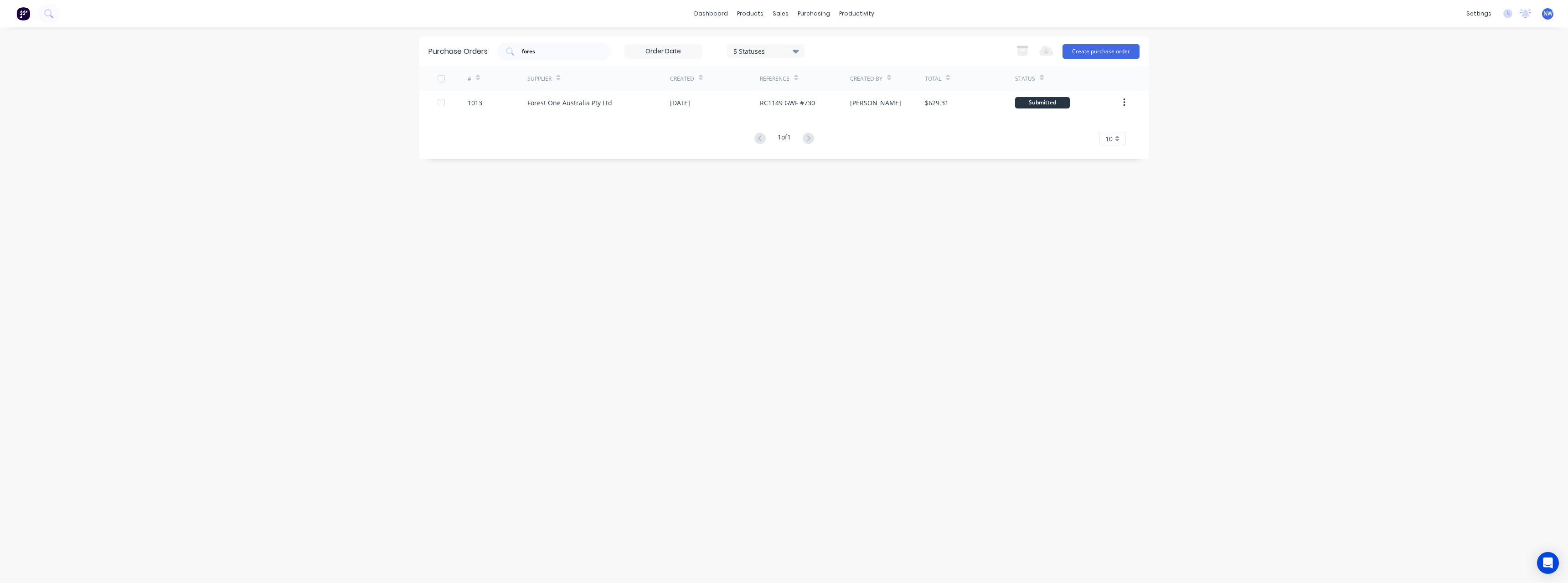
click at [1547, 14] on span "NW" at bounding box center [1547, 14] width 9 height 8
click at [1483, 109] on button "Sign out" at bounding box center [1492, 114] width 121 height 18
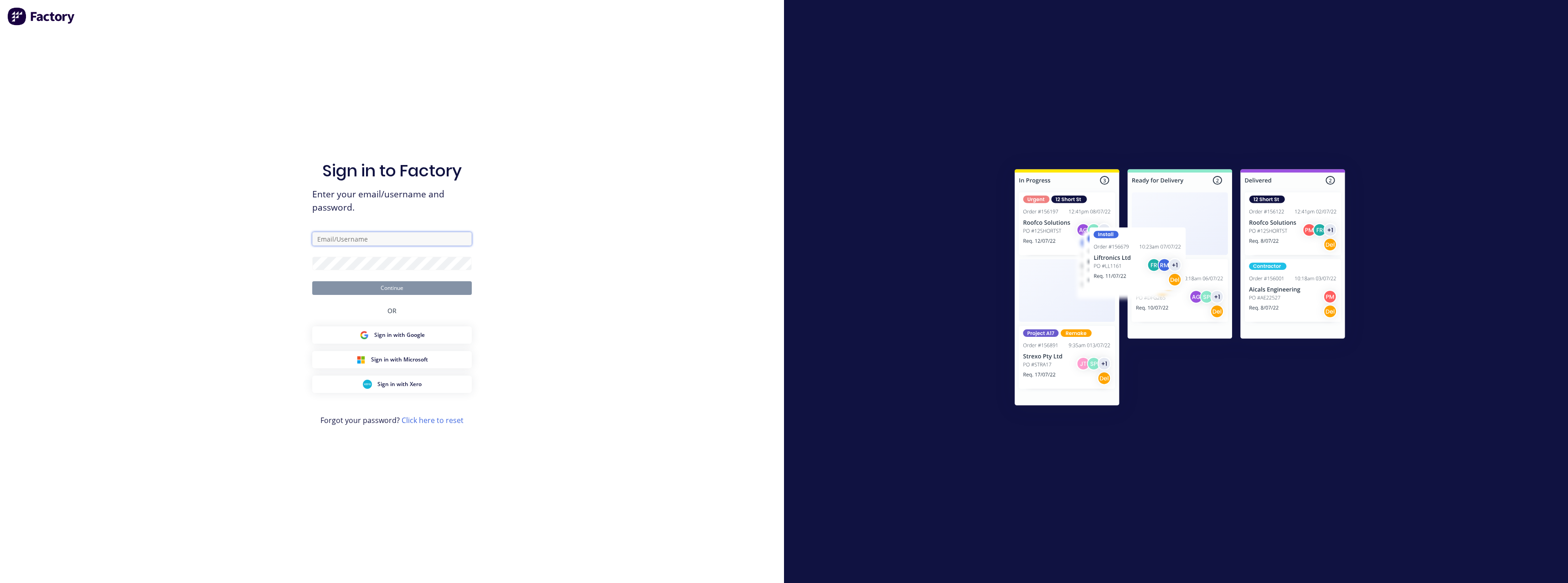
type input "[PERSON_NAME][EMAIL_ADDRESS][DOMAIN_NAME]"
